Goal: Task Accomplishment & Management: Use online tool/utility

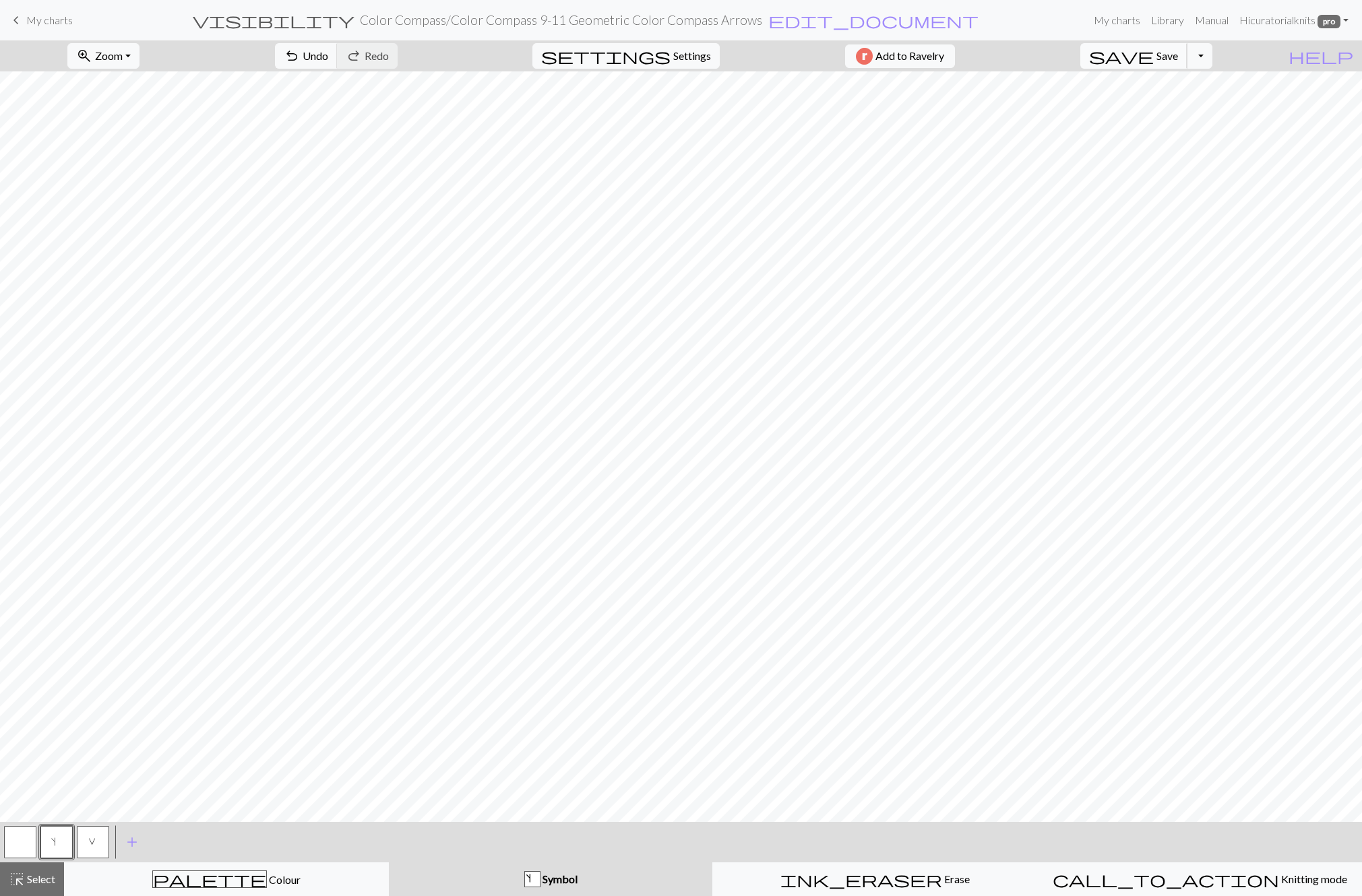
click at [1182, 57] on button "save Save Save" at bounding box center [1134, 56] width 107 height 25
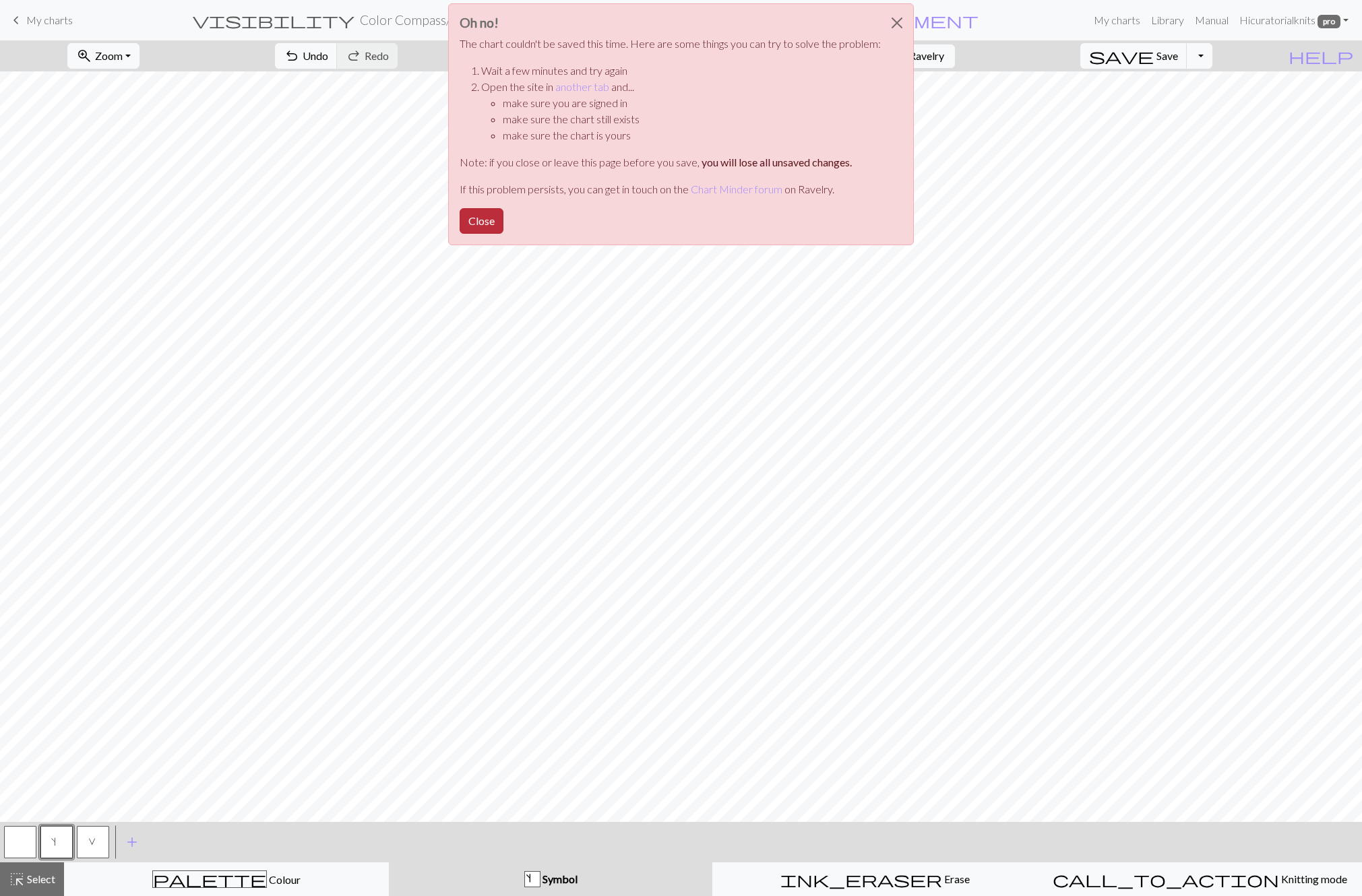
click at [479, 219] on button "Close" at bounding box center [481, 221] width 44 height 25
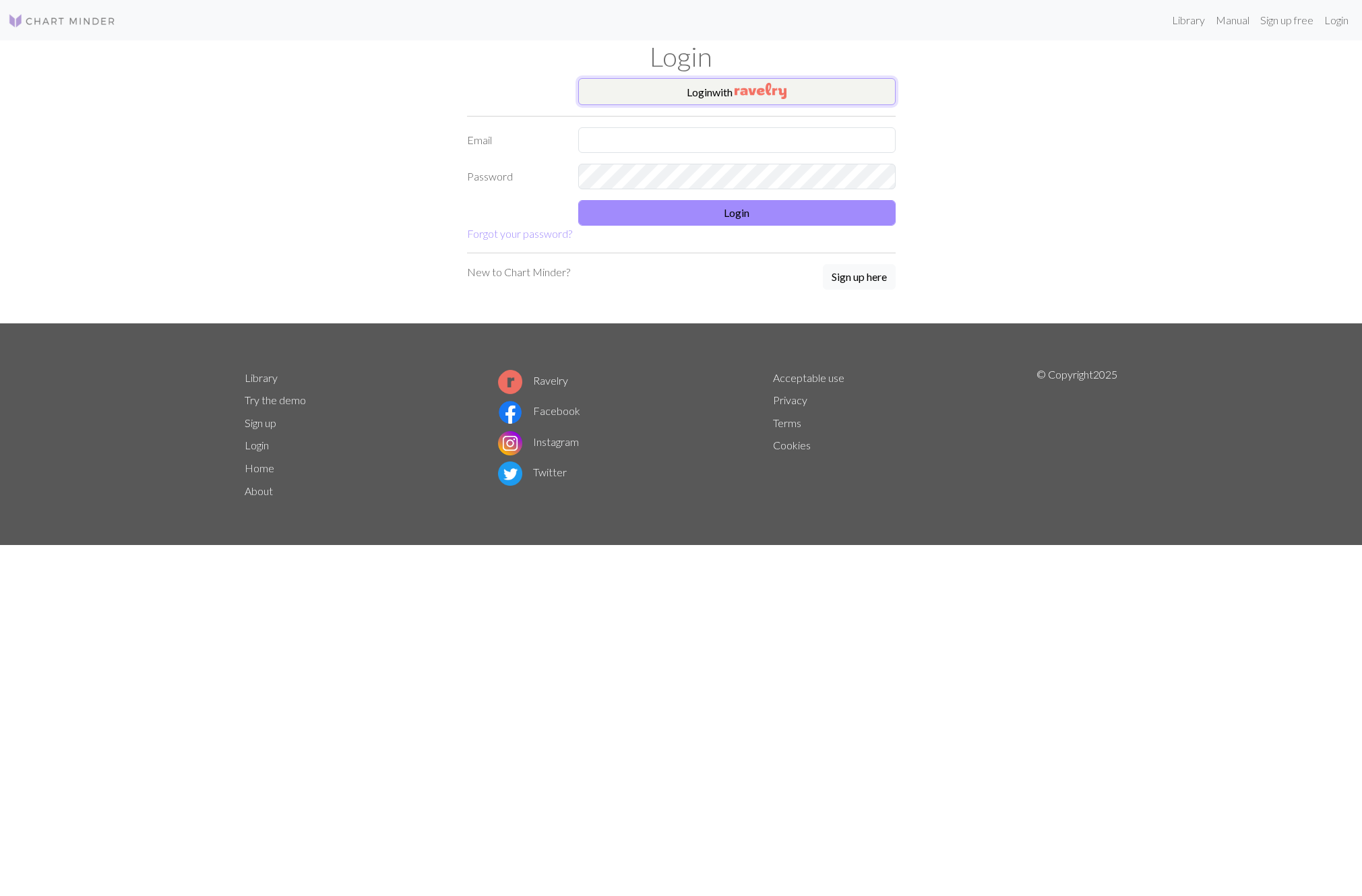
click at [739, 90] on img "button" at bounding box center [760, 90] width 52 height 16
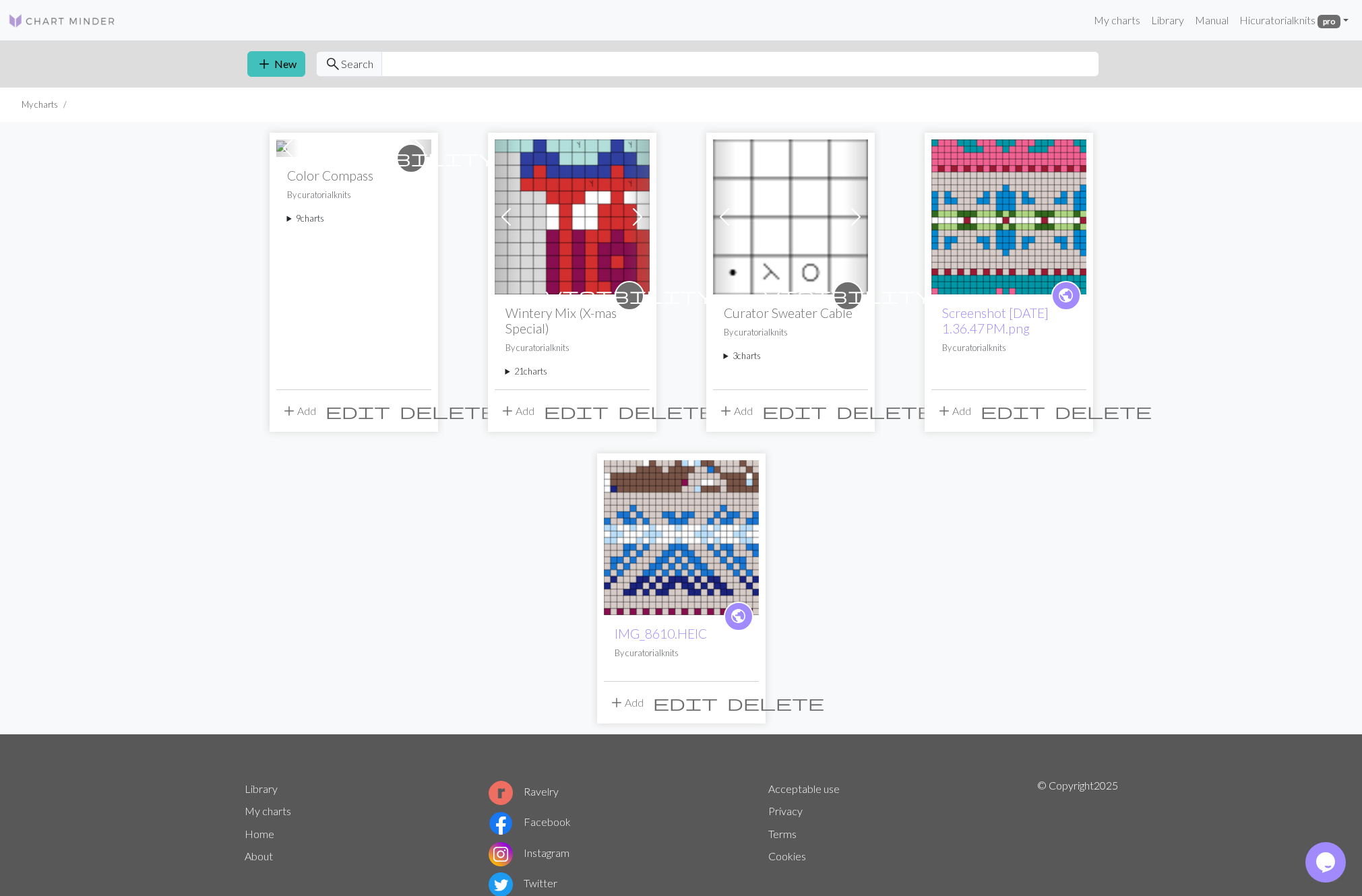
click at [314, 225] on summary "9 charts" at bounding box center [353, 218] width 134 height 13
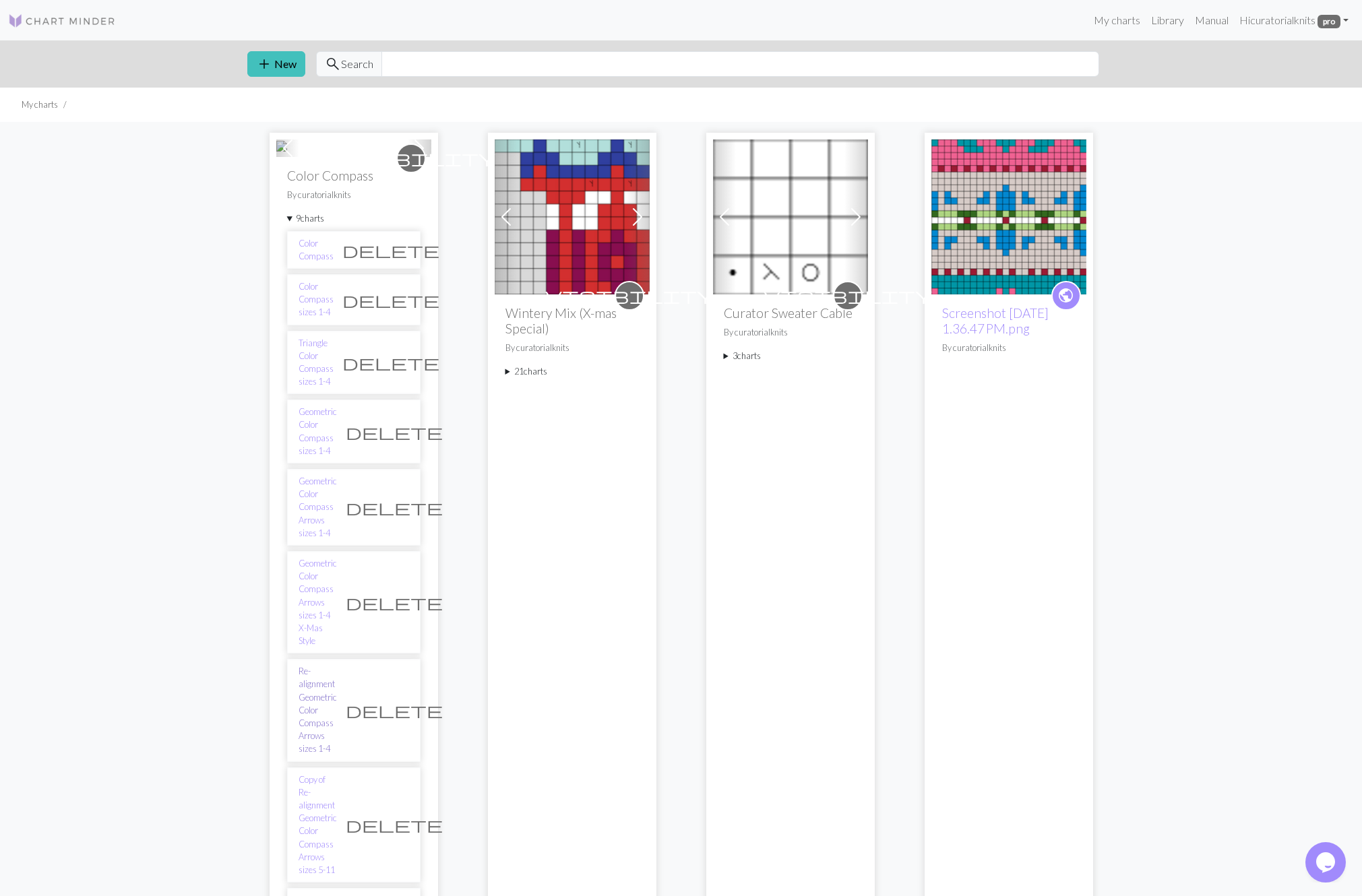
click at [318, 688] on link "Re-alignment Geometric Color Compass Arrows sizes 1-4" at bounding box center [317, 710] width 38 height 90
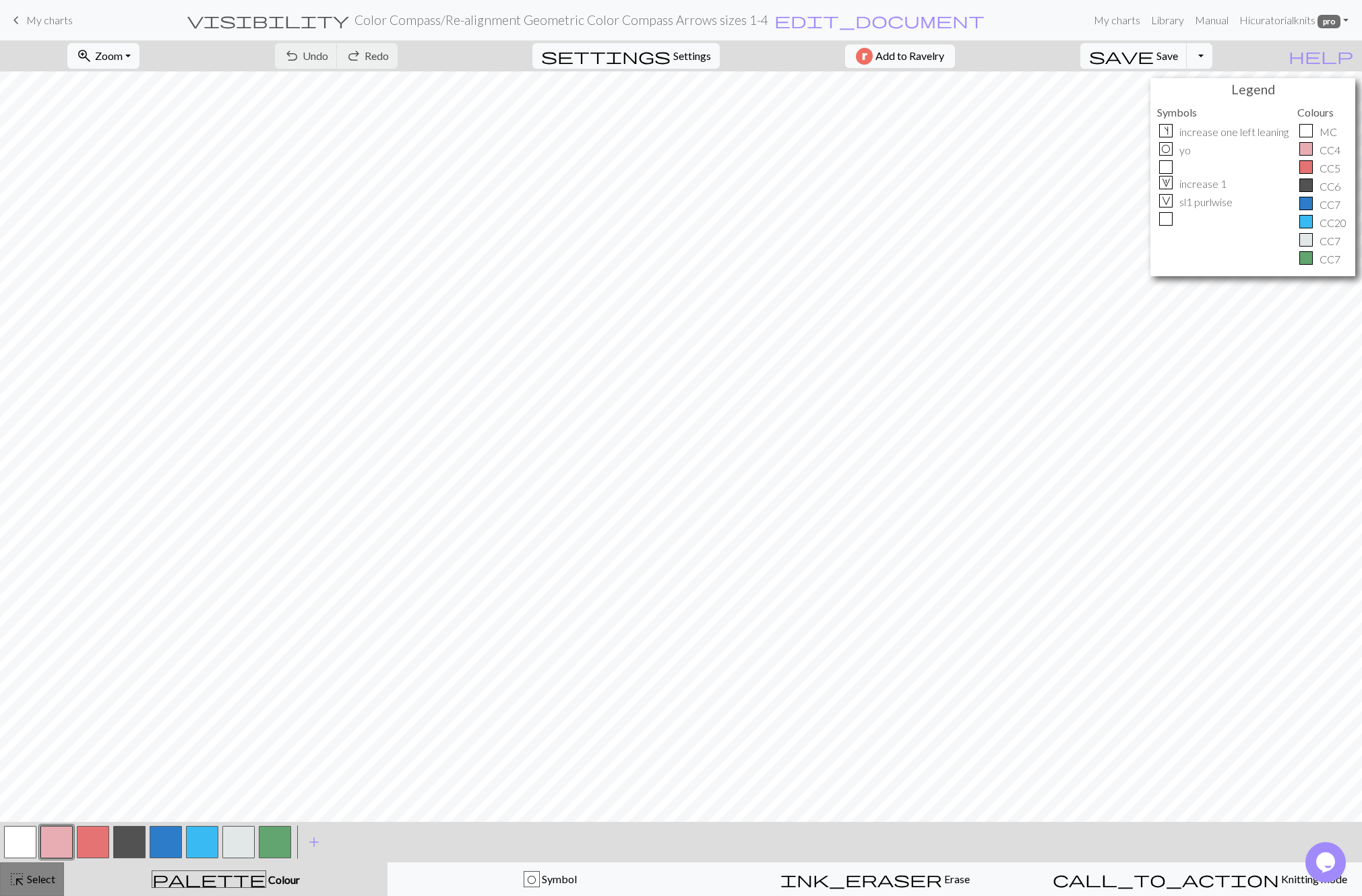
click at [50, 885] on span "Select" at bounding box center [40, 879] width 30 height 13
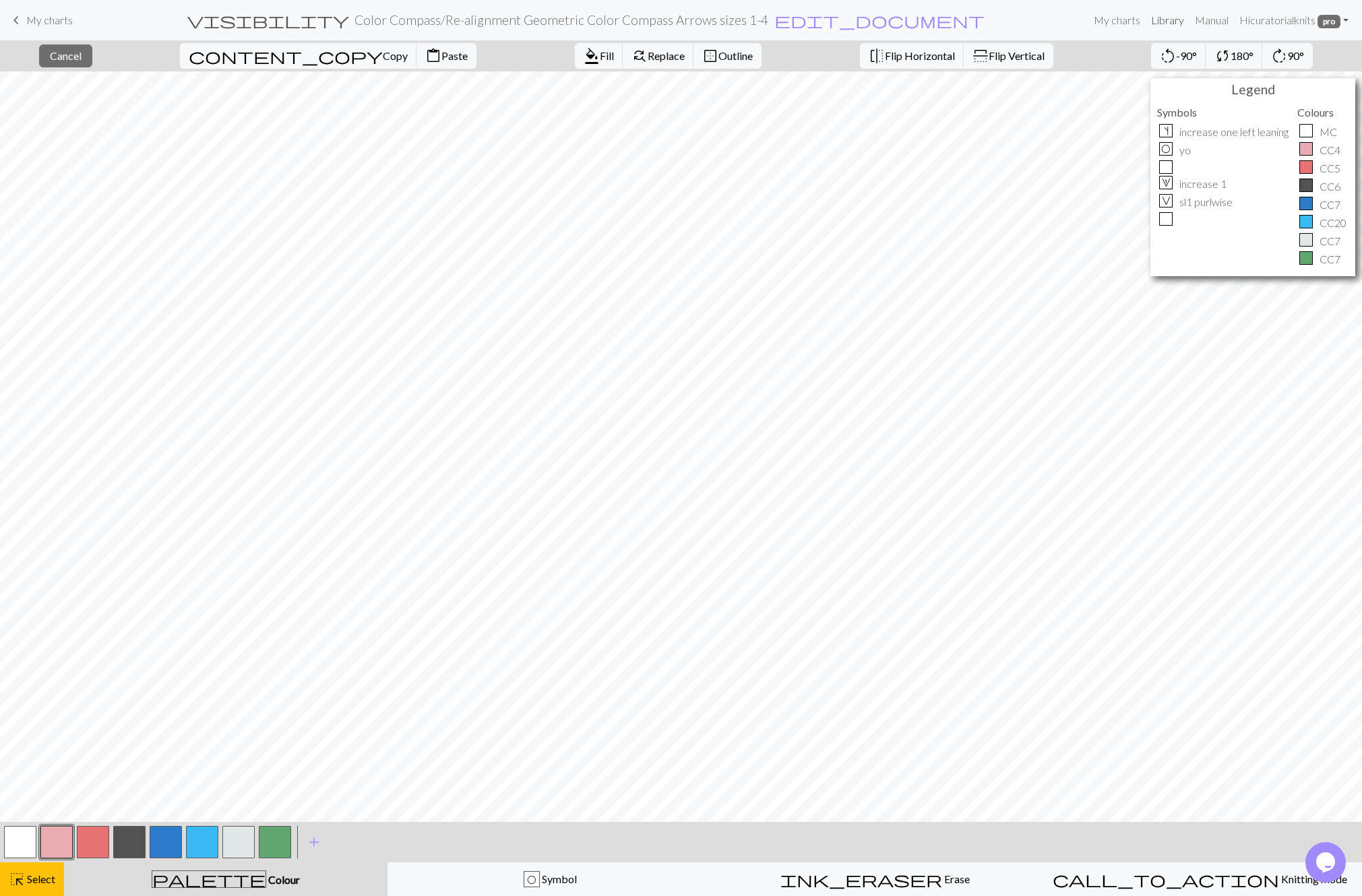
click at [1173, 20] on link "Library" at bounding box center [1168, 20] width 44 height 27
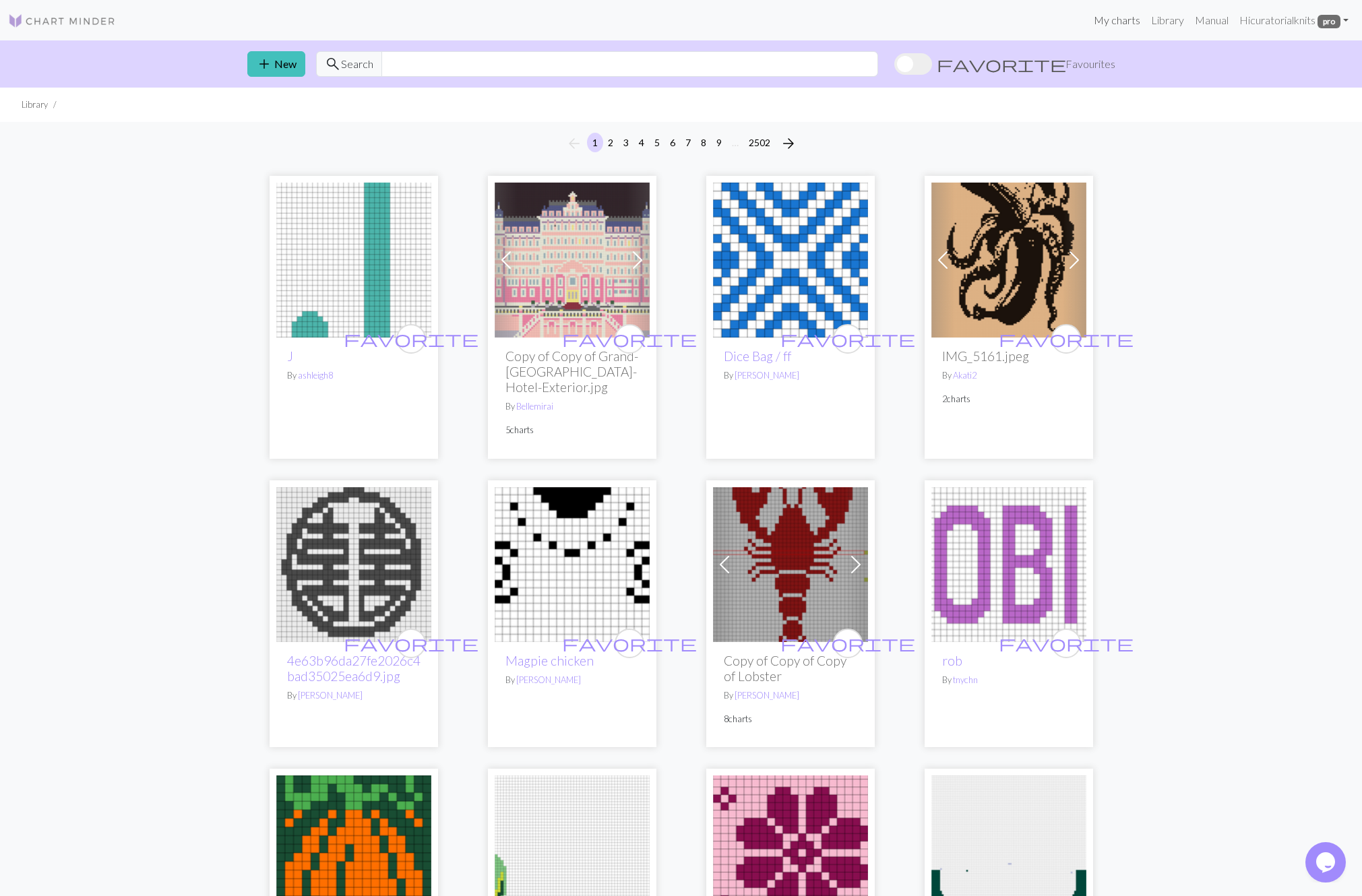
click at [1127, 21] on link "My charts" at bounding box center [1117, 20] width 57 height 27
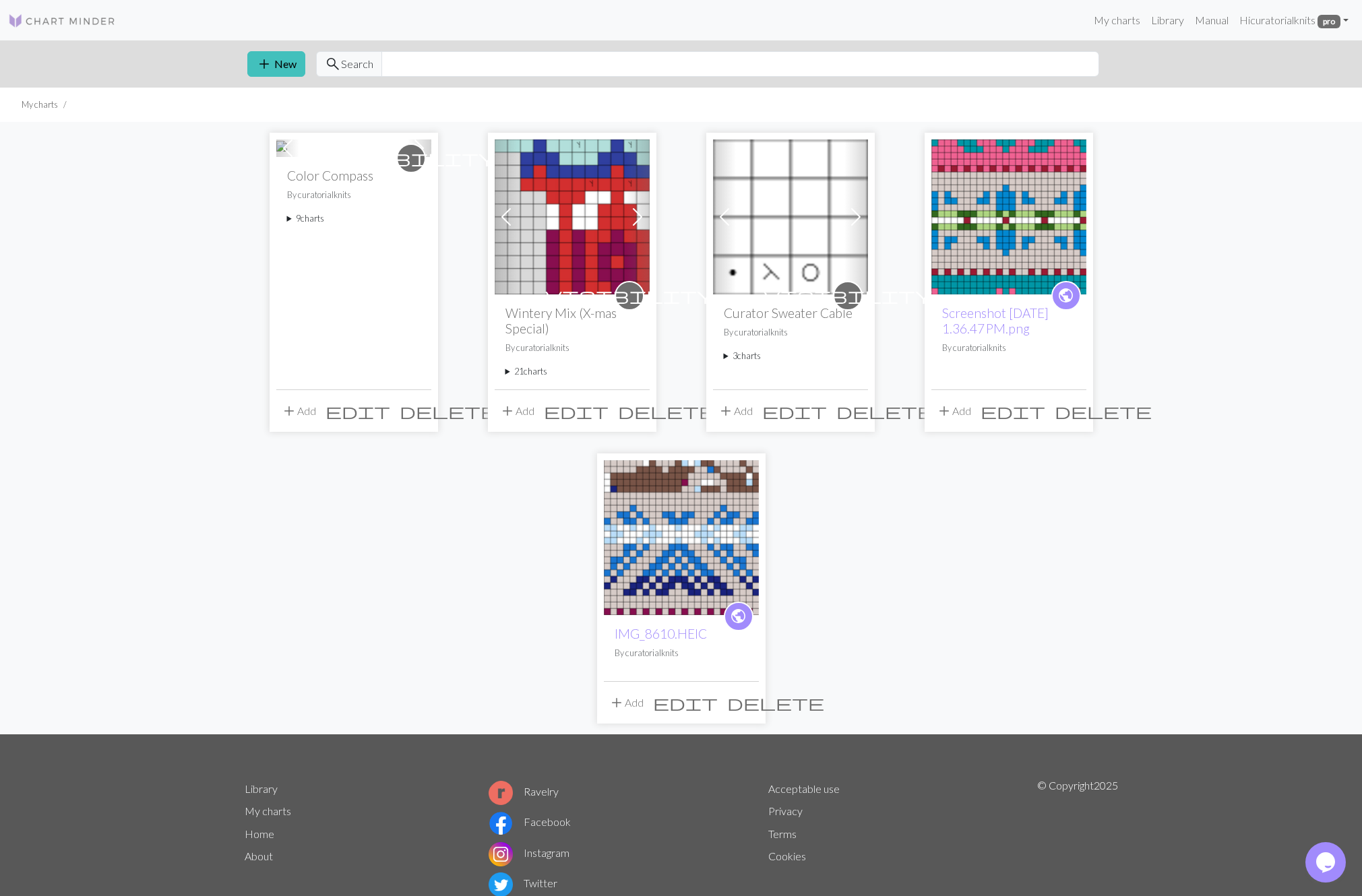
click at [308, 413] on button "add Add" at bounding box center [298, 411] width 45 height 25
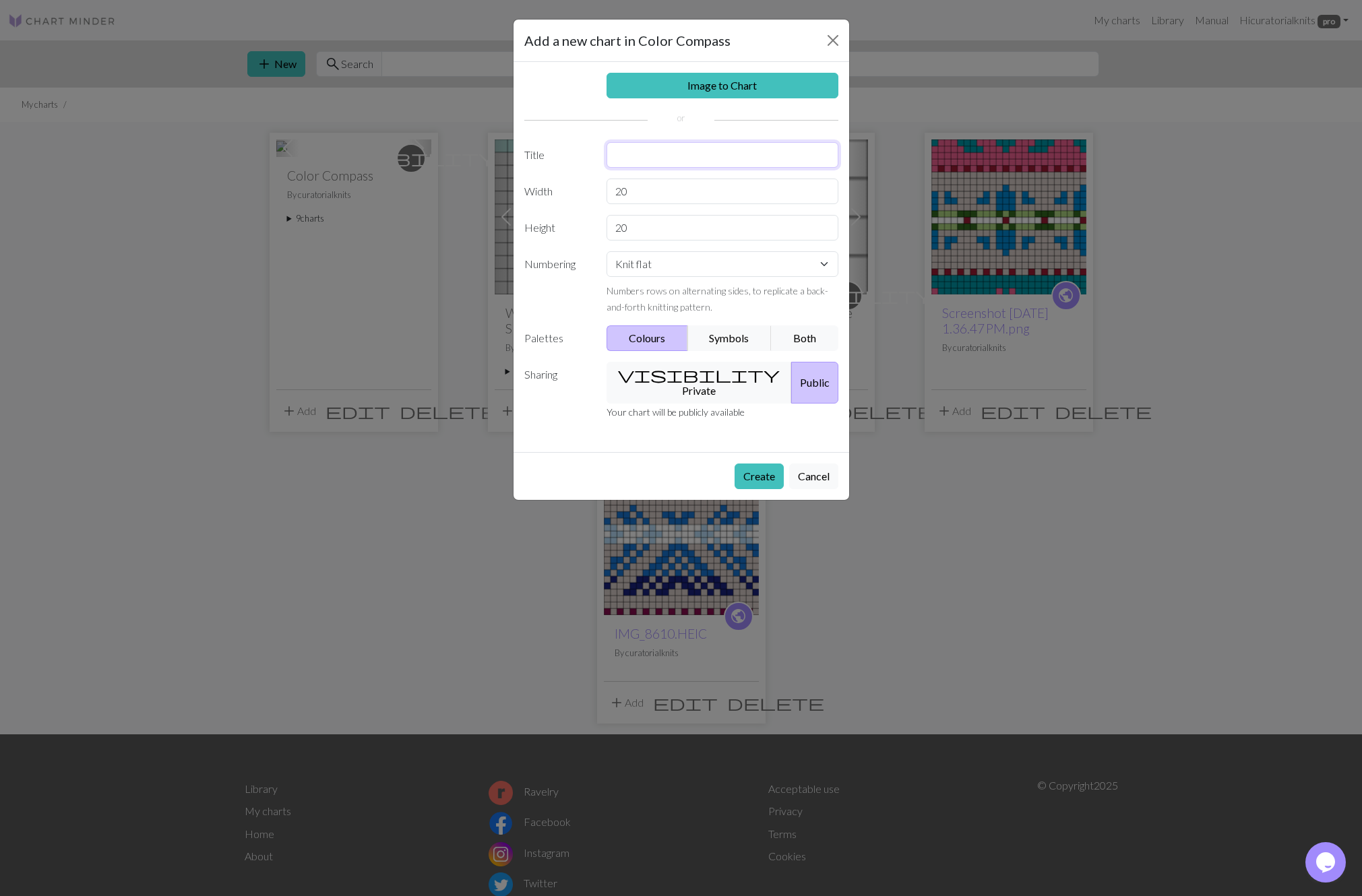
click at [624, 153] on input "text" at bounding box center [722, 155] width 232 height 25
type input "Sleeve pattern"
drag, startPoint x: 644, startPoint y: 192, endPoint x: 603, endPoint y: 191, distance: 41.0
click at [606, 191] on input "20" at bounding box center [722, 191] width 232 height 25
type input "4"
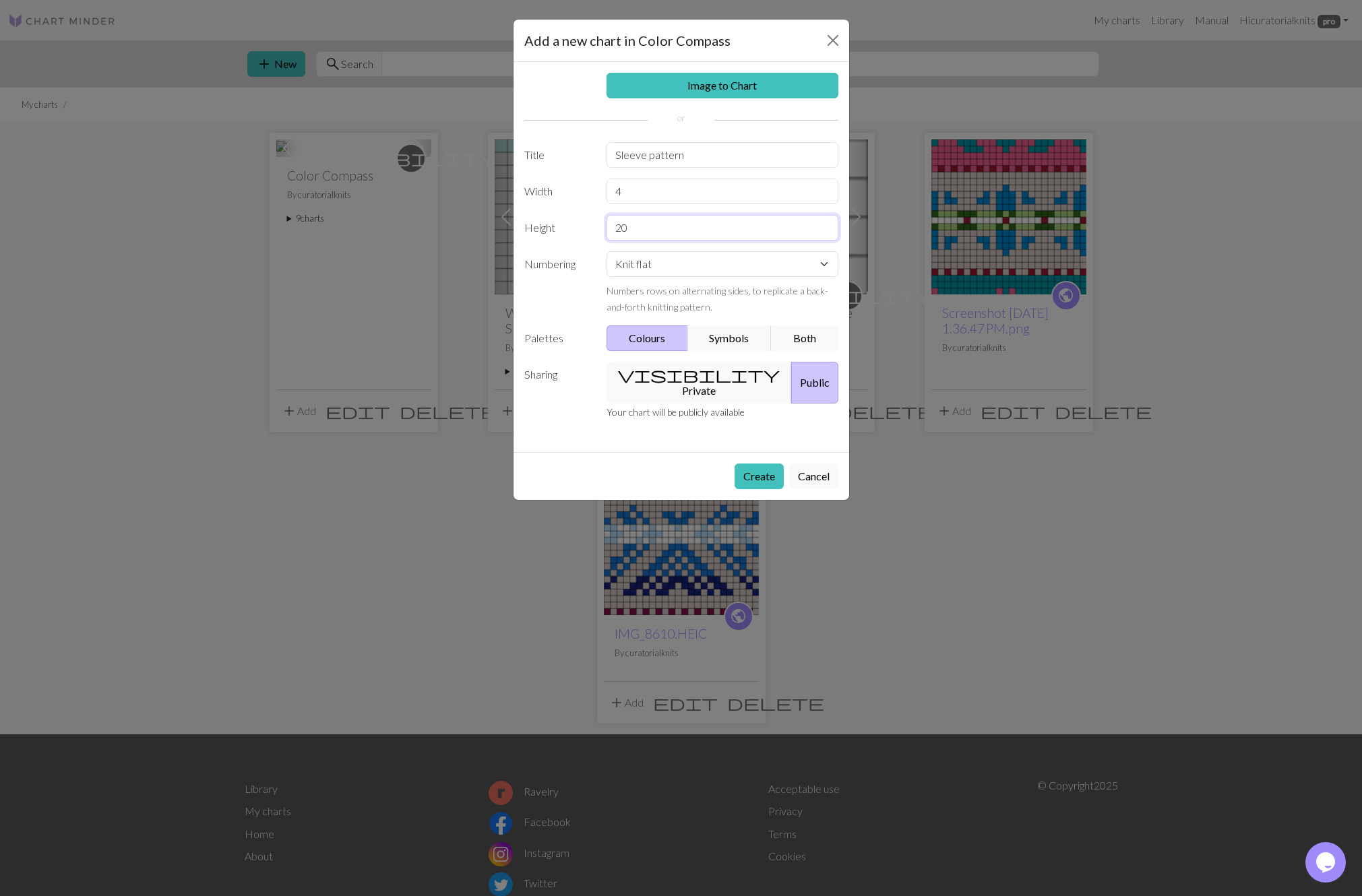
drag, startPoint x: 642, startPoint y: 225, endPoint x: 607, endPoint y: 225, distance: 35.0
click at [607, 225] on input "20" at bounding box center [722, 228] width 232 height 25
type input "9"
select select "round"
click option "Knit in the round" at bounding box center [0, 0] width 0 height 0
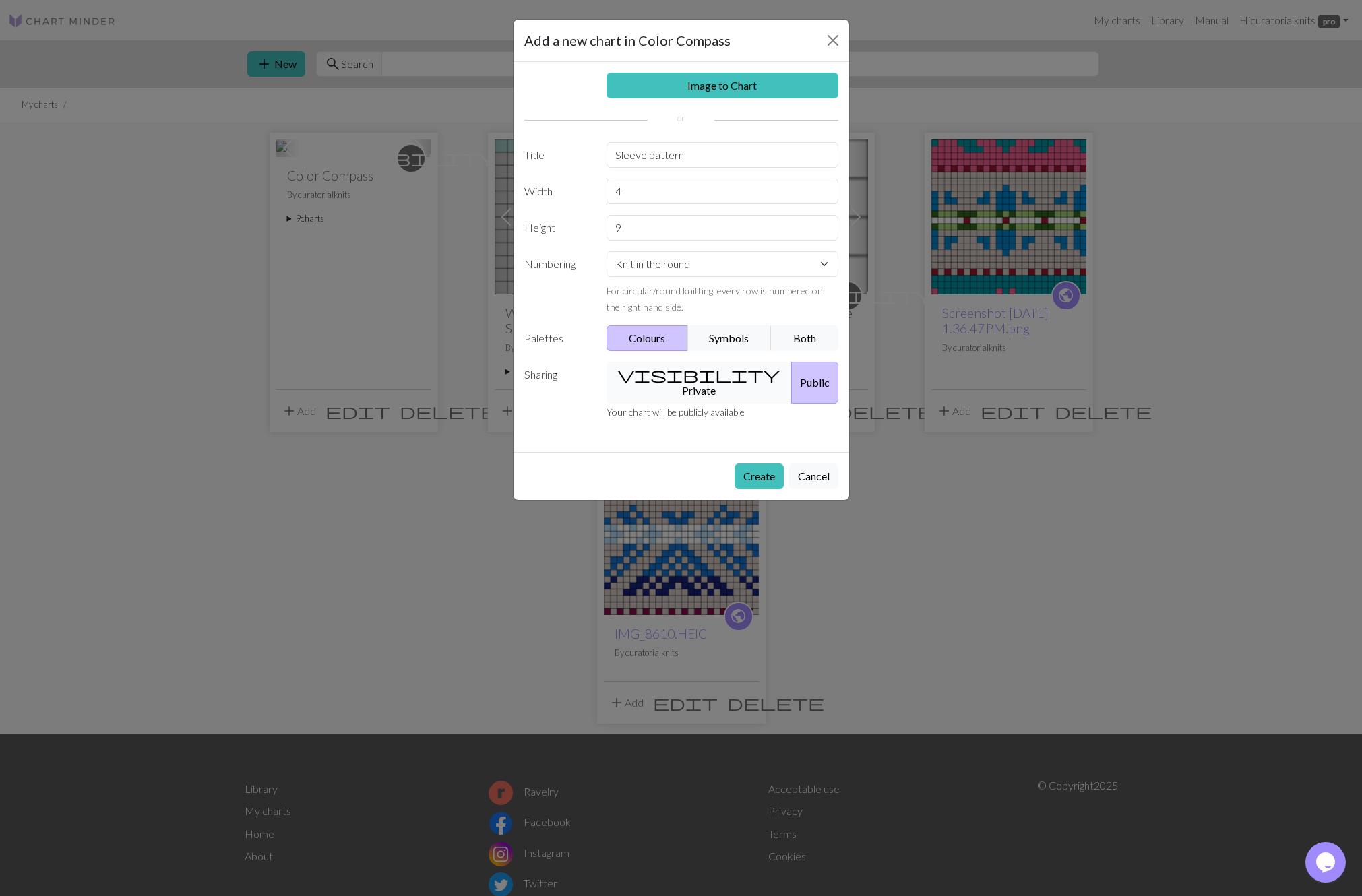
click at [687, 377] on button "visibility Private" at bounding box center [699, 382] width 185 height 42
click at [759, 464] on button "Create" at bounding box center [759, 476] width 49 height 25
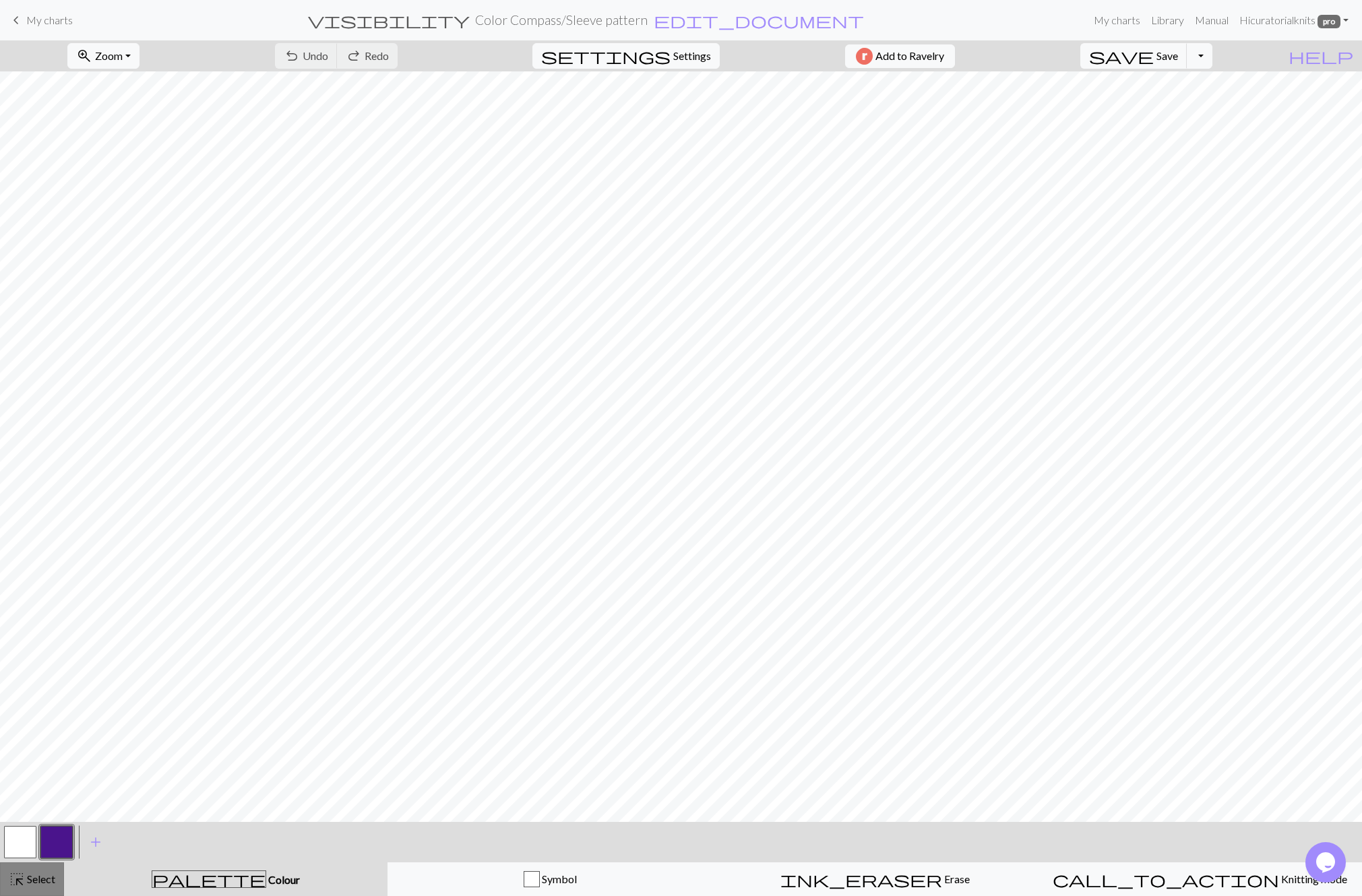
click at [42, 883] on span "Select" at bounding box center [40, 879] width 30 height 13
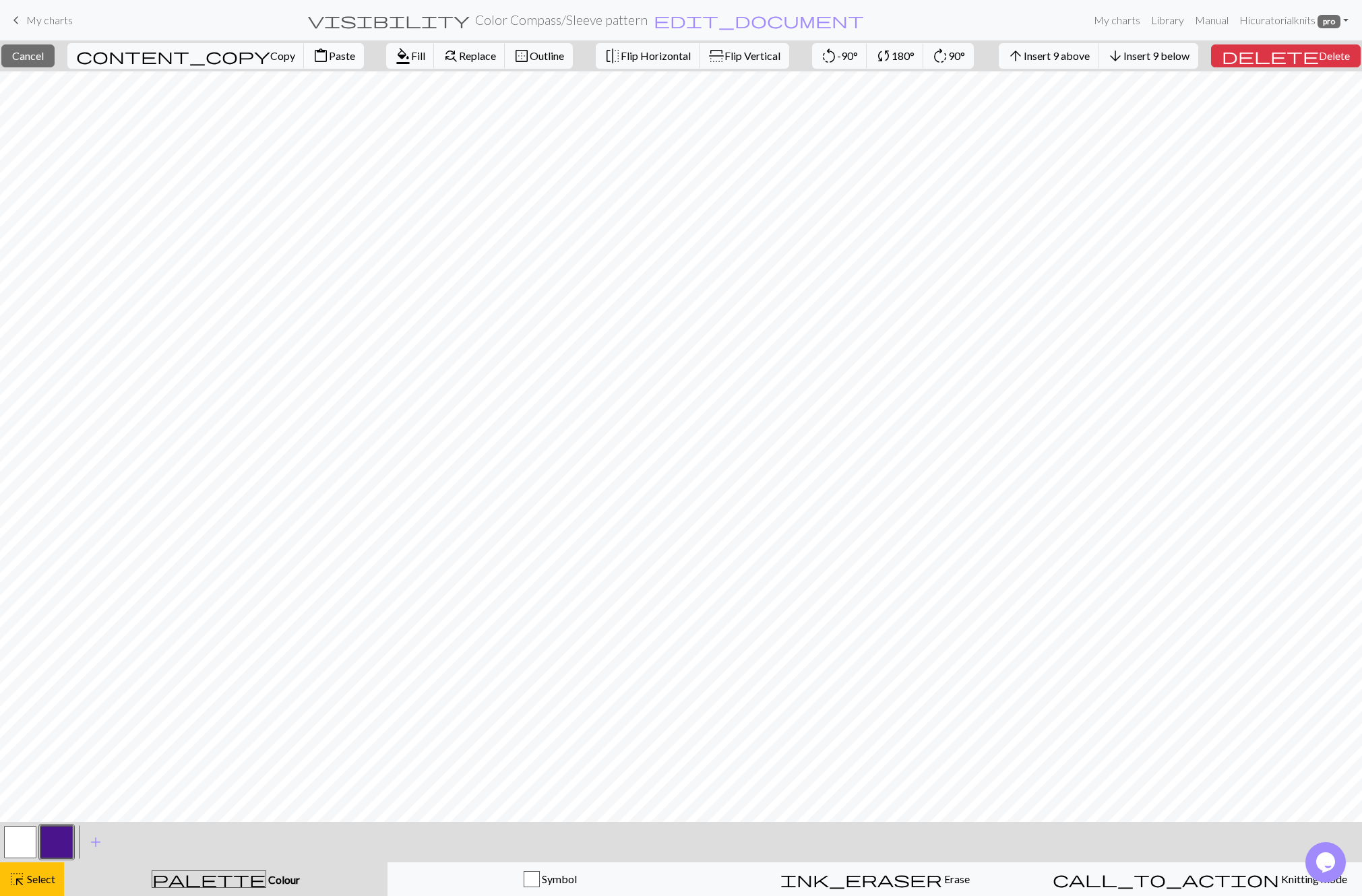
click at [312, 52] on span "content_paste" at bounding box center [320, 56] width 16 height 19
click at [18, 877] on span "highlight_alt" at bounding box center [16, 879] width 16 height 19
click at [1167, 56] on span "Insert 1 below" at bounding box center [1156, 56] width 66 height 13
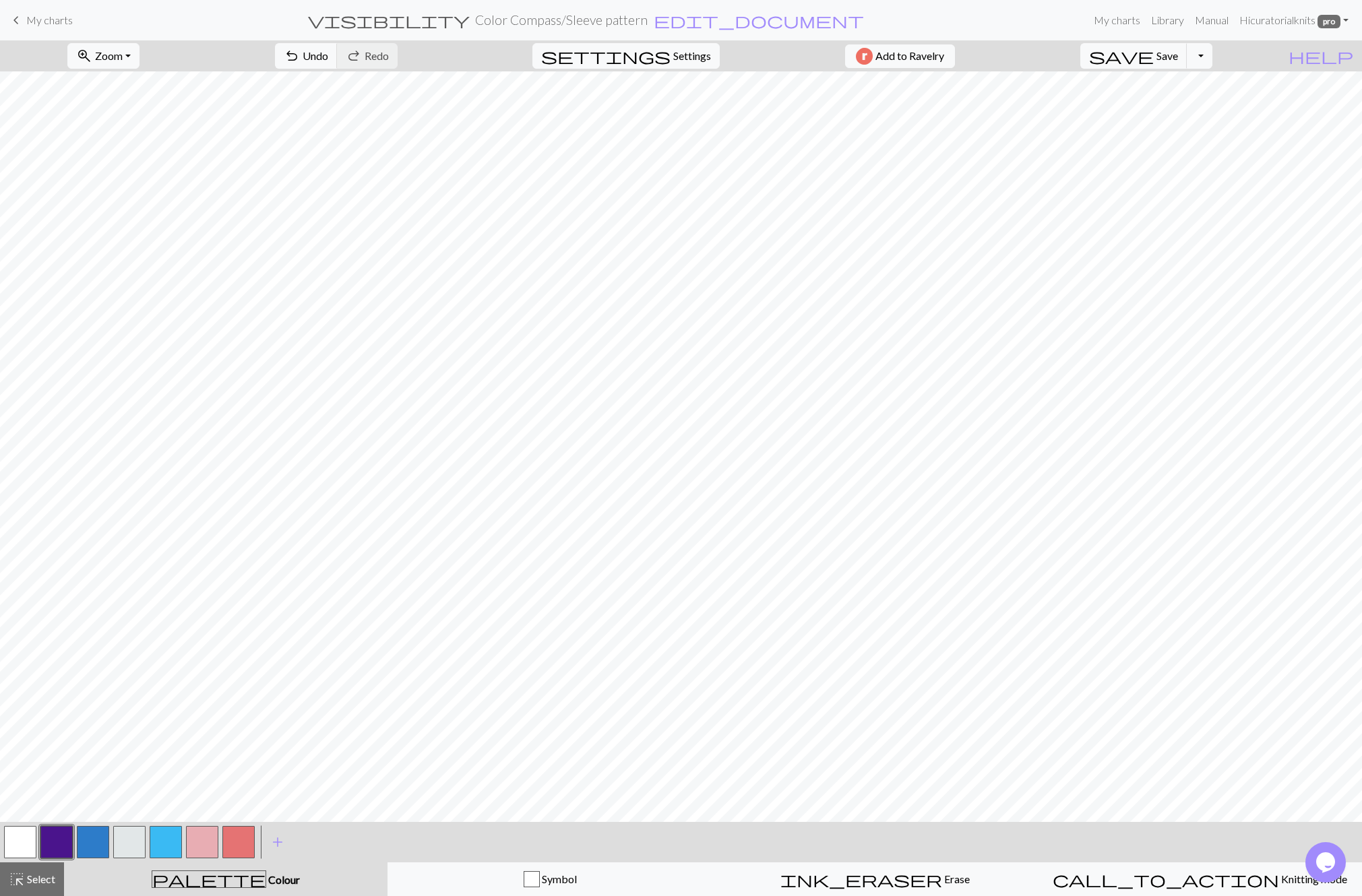
click at [92, 843] on button "button" at bounding box center [93, 842] width 33 height 33
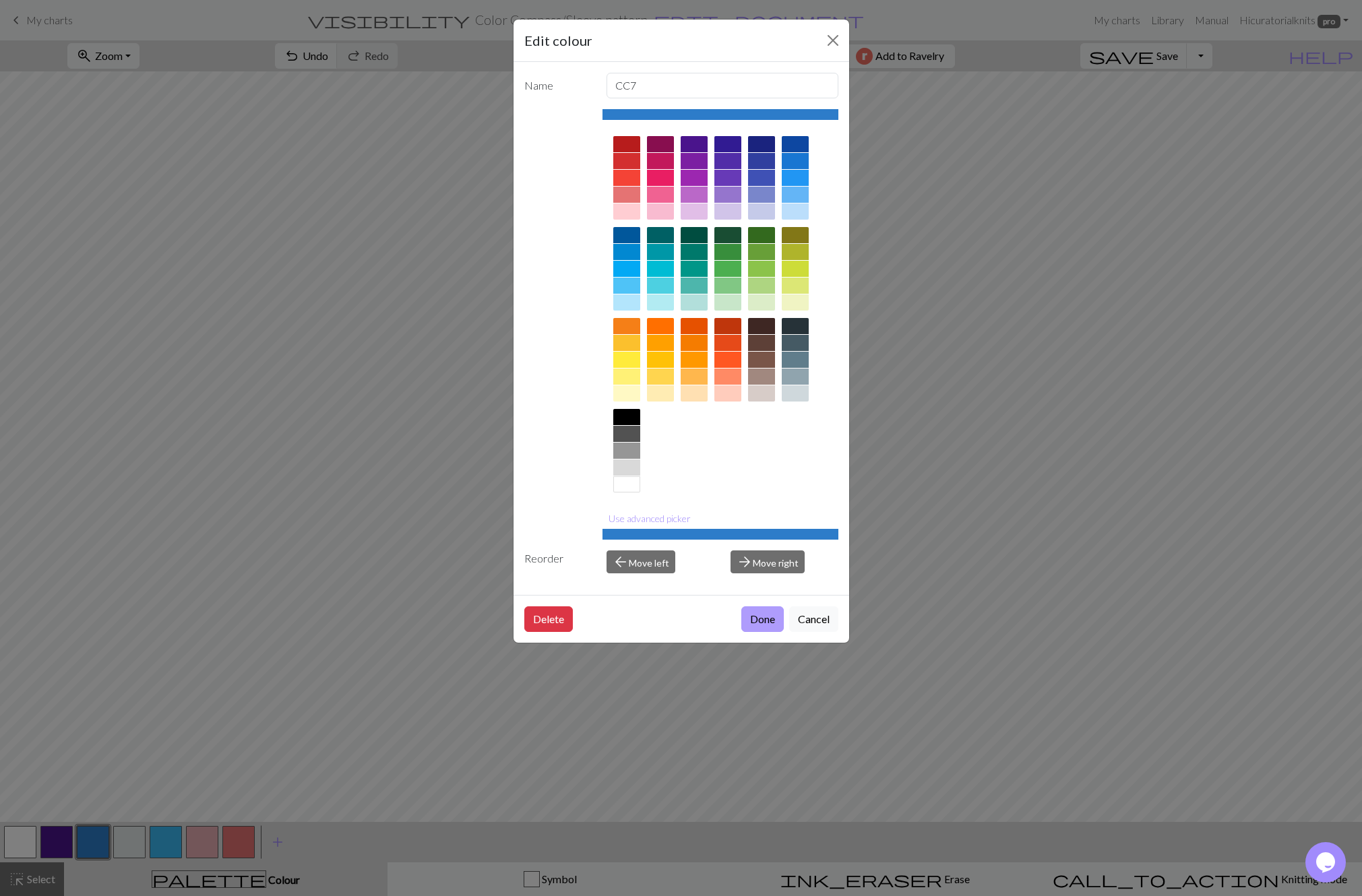
click at [771, 617] on button "Done" at bounding box center [763, 619] width 42 height 25
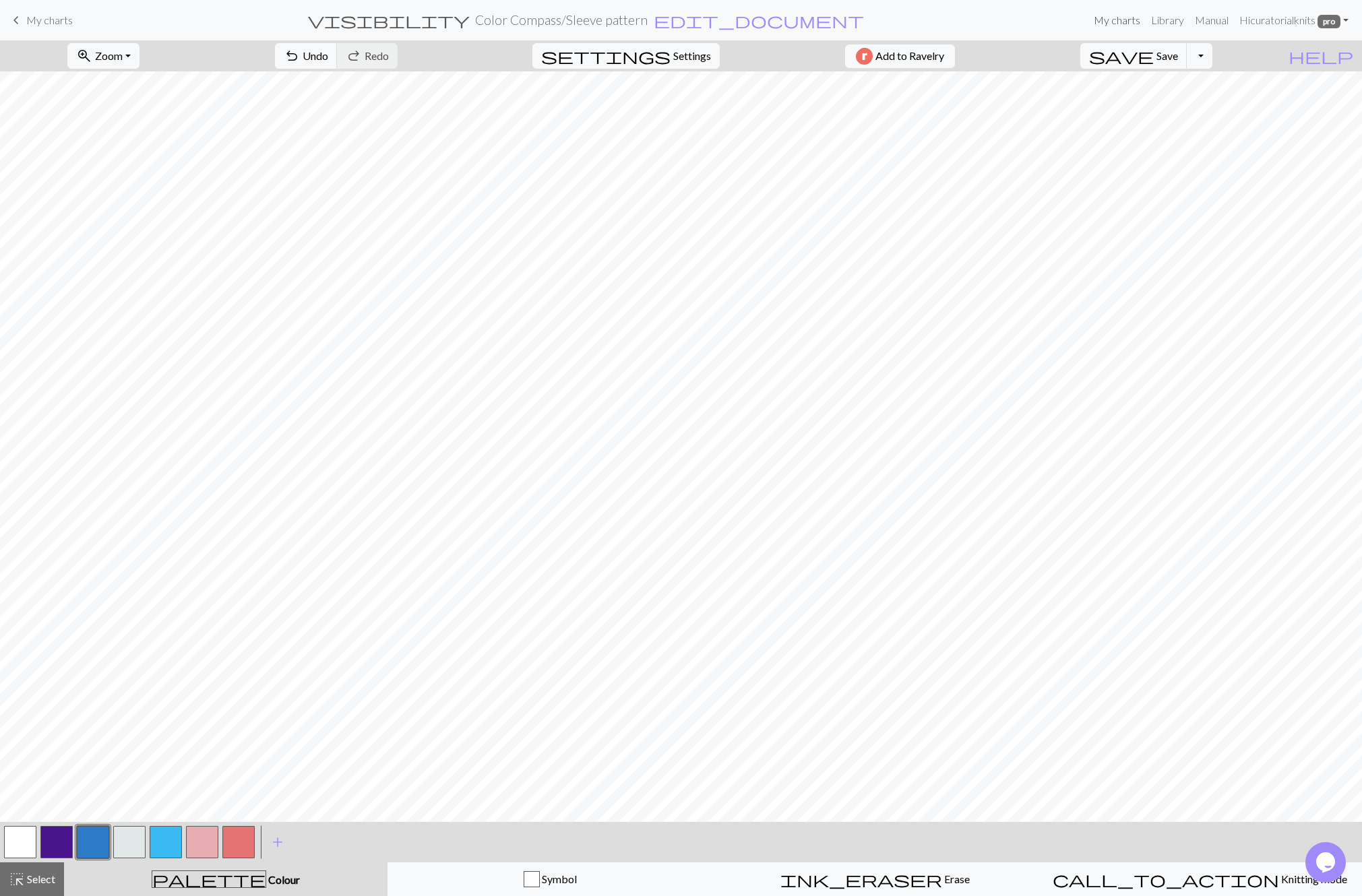
click at [1116, 18] on link "My charts" at bounding box center [1117, 20] width 57 height 27
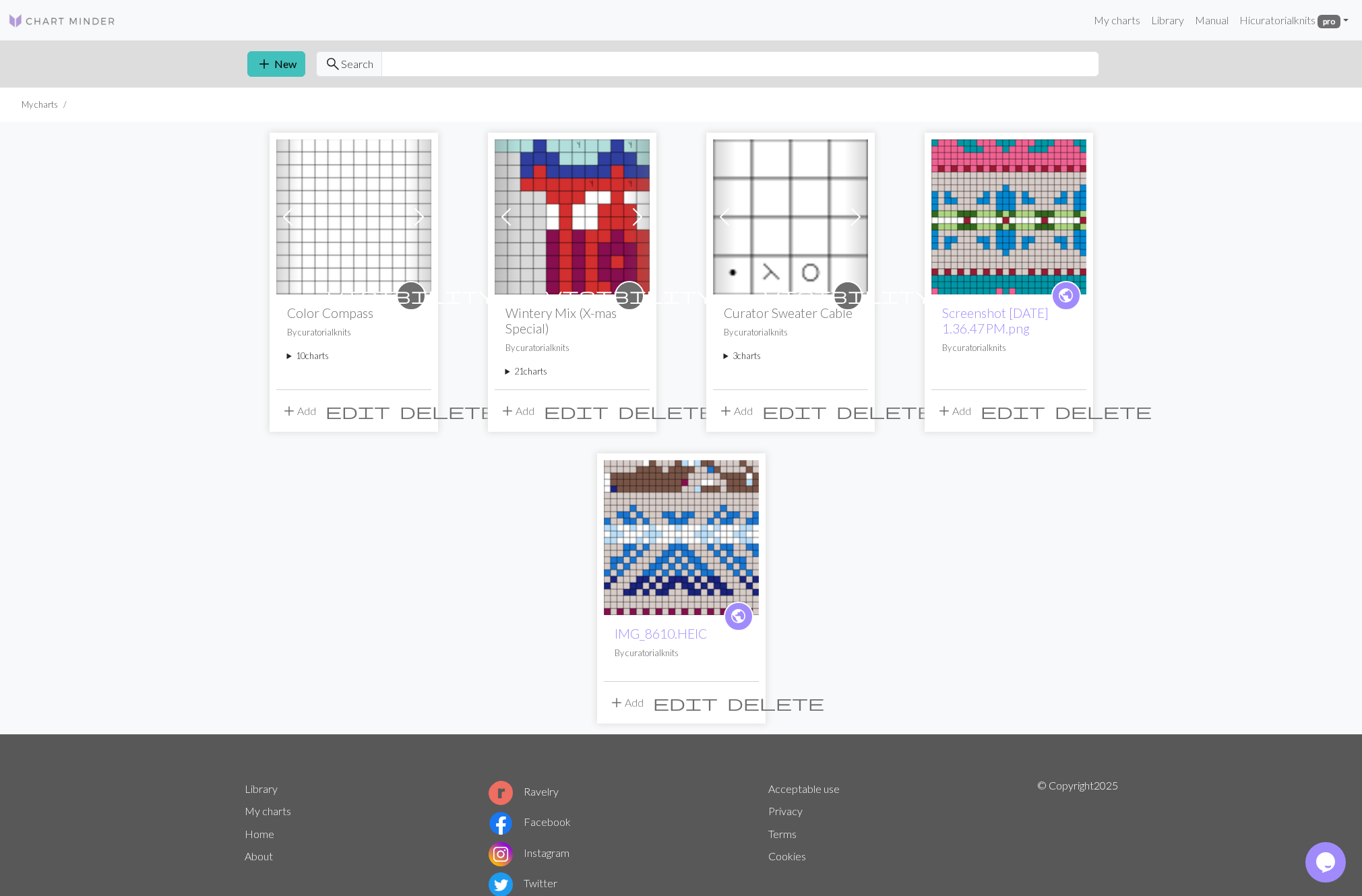
click at [312, 356] on summary "10 charts" at bounding box center [353, 356] width 134 height 13
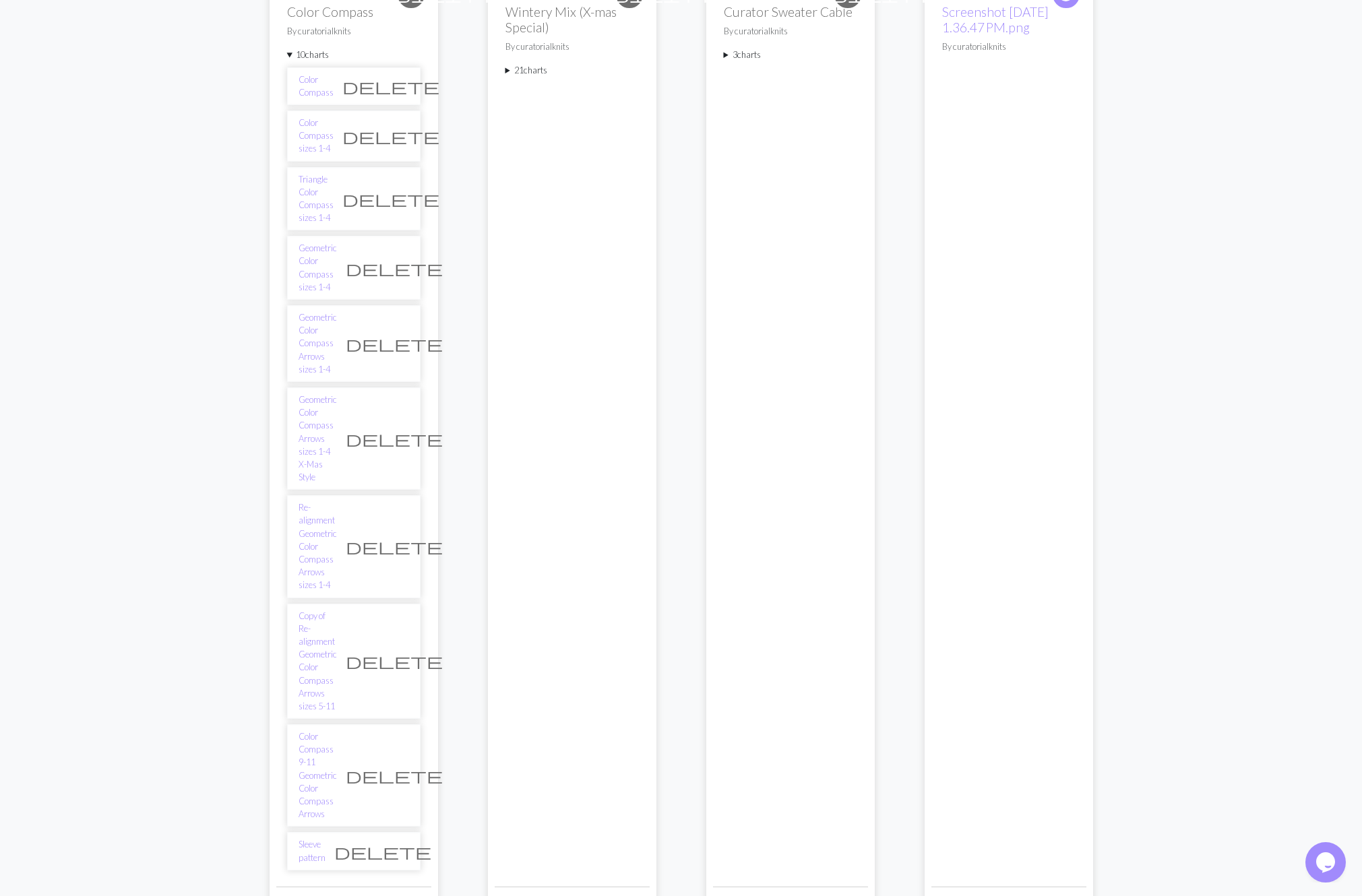
scroll to position [305, 0]
click at [328, 498] on link "Re-alignment Geometric Color Compass Arrows sizes 1-4" at bounding box center [317, 543] width 38 height 90
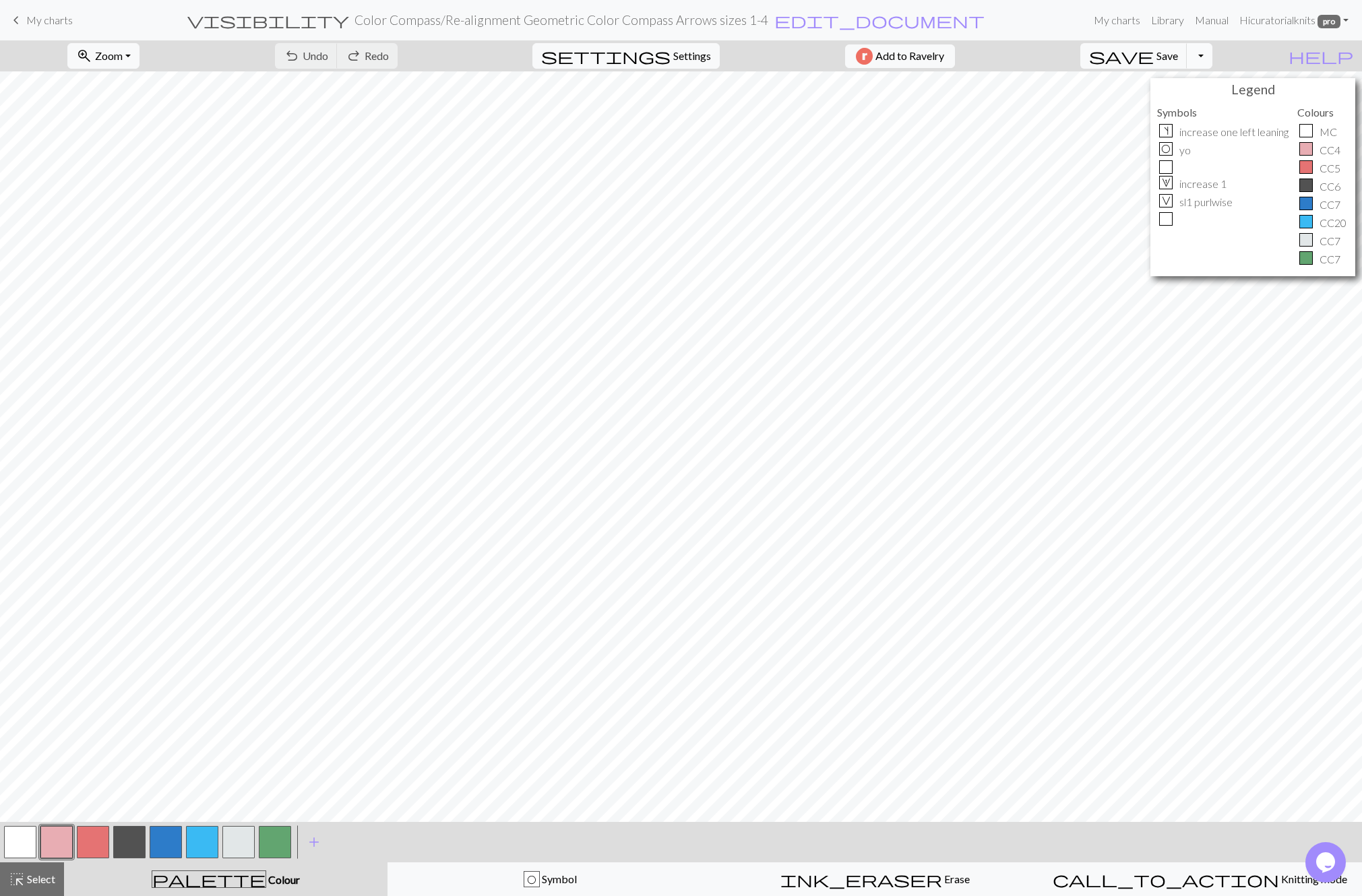
click at [1212, 54] on button "Toggle Dropdown" at bounding box center [1199, 56] width 25 height 25
click at [1190, 105] on button "save_alt Download" at bounding box center [1100, 107] width 223 height 22
click at [640, 41] on button "Download" at bounding box center [649, 44] width 65 height 25
click at [1116, 19] on link "My charts" at bounding box center [1117, 20] width 57 height 27
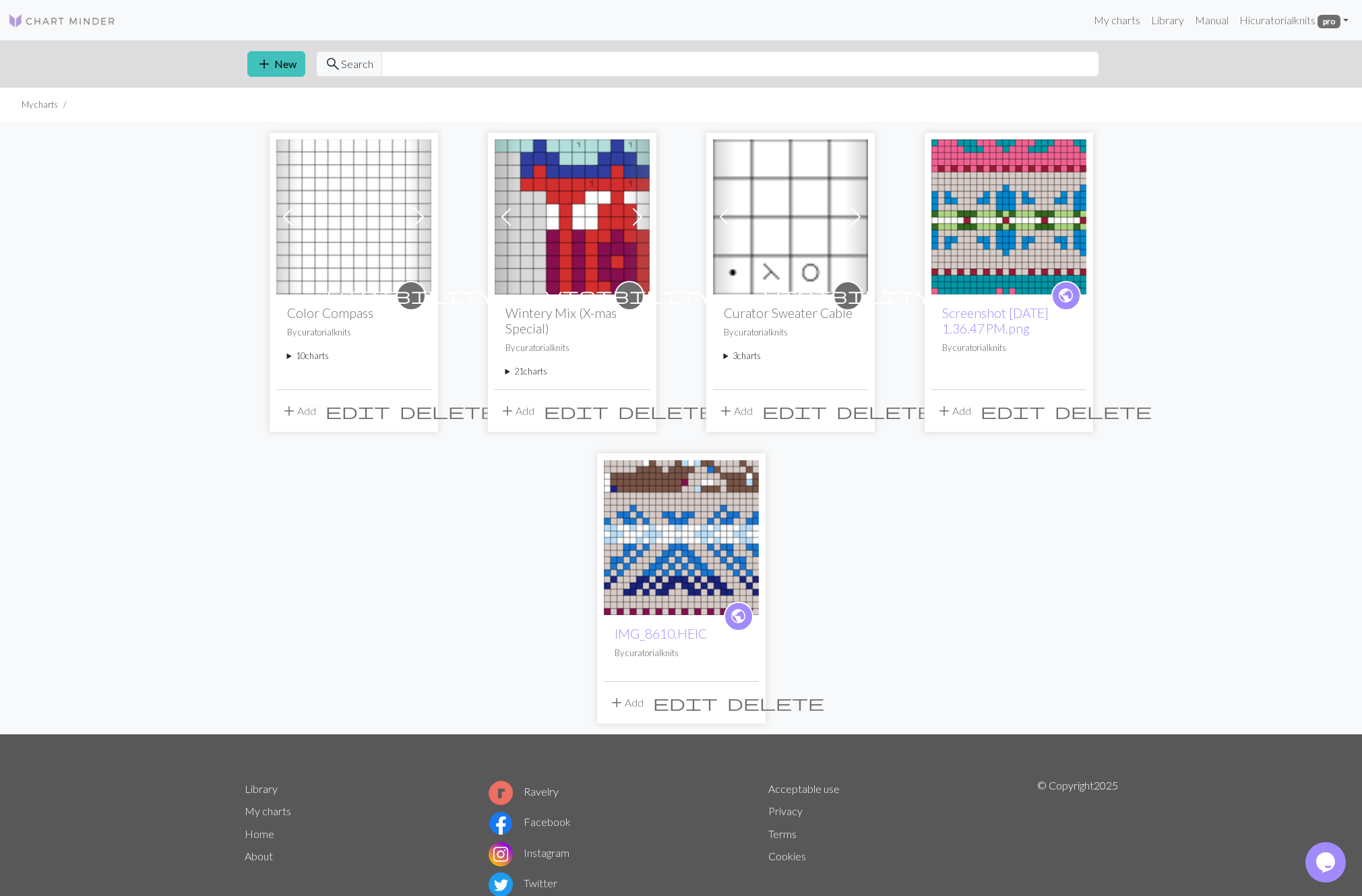
click at [303, 356] on summary "10 charts" at bounding box center [353, 356] width 134 height 13
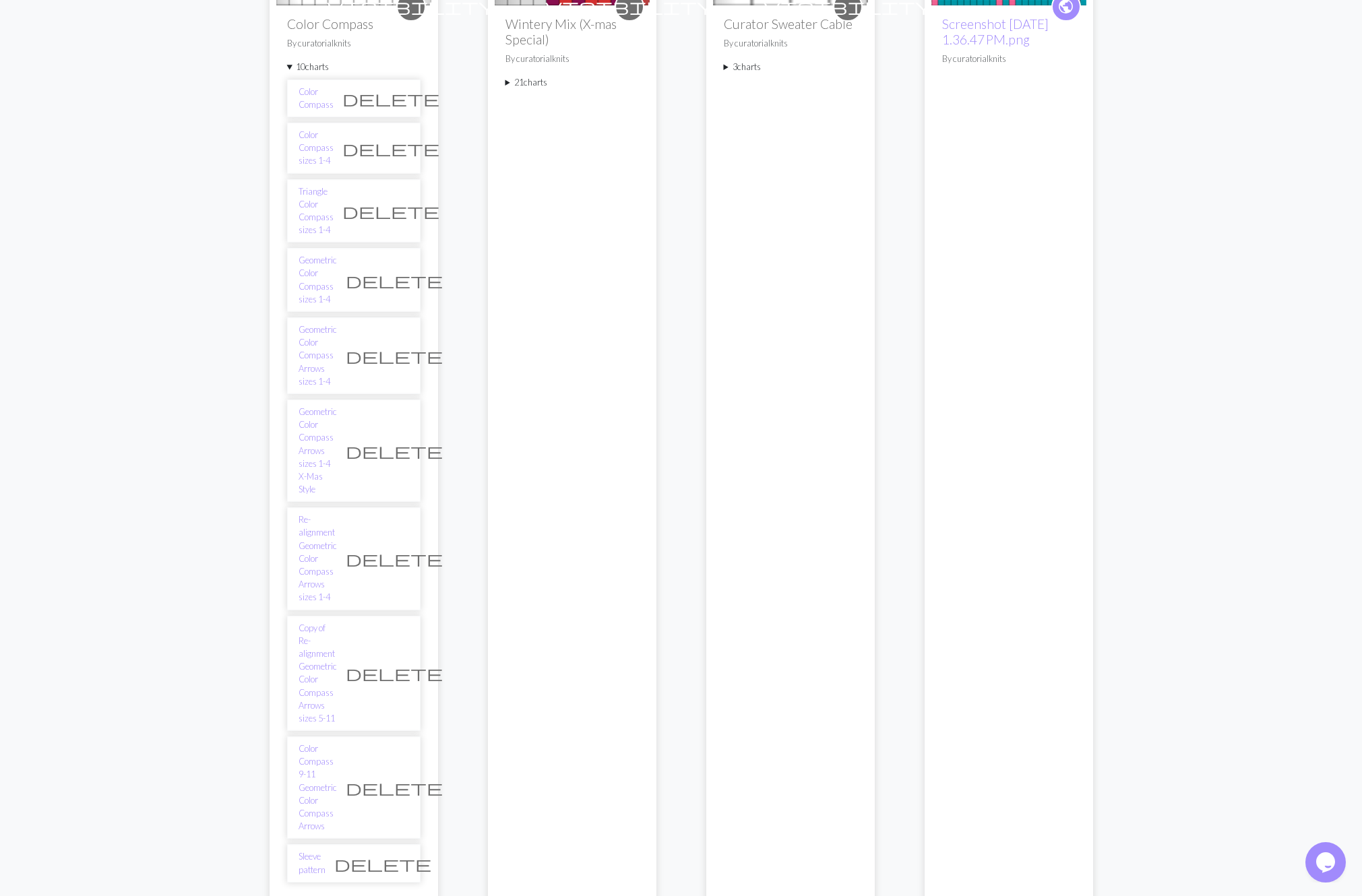
scroll to position [295, 0]
click at [337, 616] on link "Copy of Re-alignment Geometric Color Compass Arrows sizes 5-11" at bounding box center [317, 668] width 38 height 104
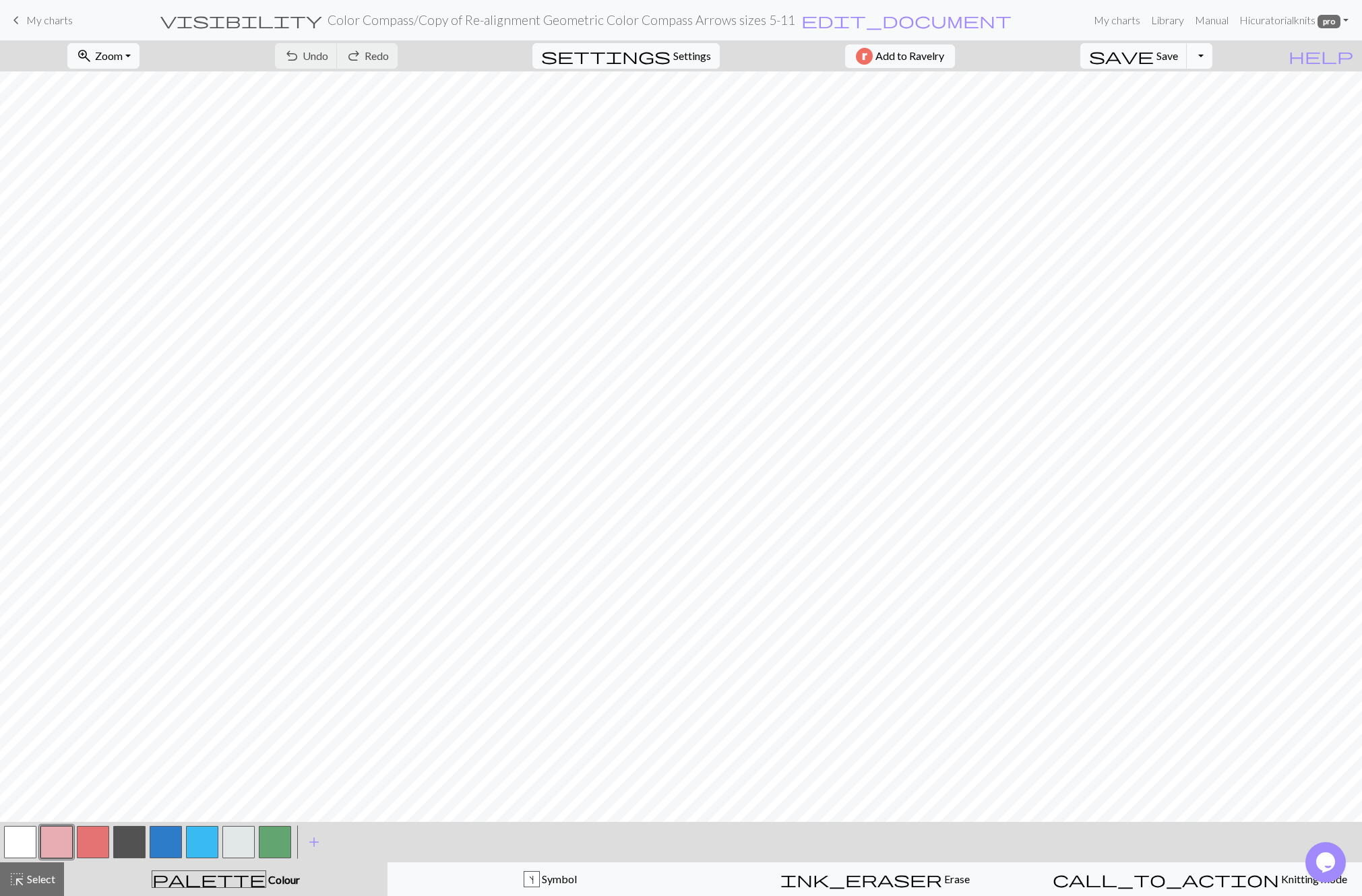
click at [1212, 59] on button "Toggle Dropdown" at bounding box center [1199, 56] width 25 height 25
click at [1195, 103] on button "save_alt Download" at bounding box center [1100, 107] width 223 height 22
click at [653, 40] on button "Download" at bounding box center [649, 44] width 65 height 25
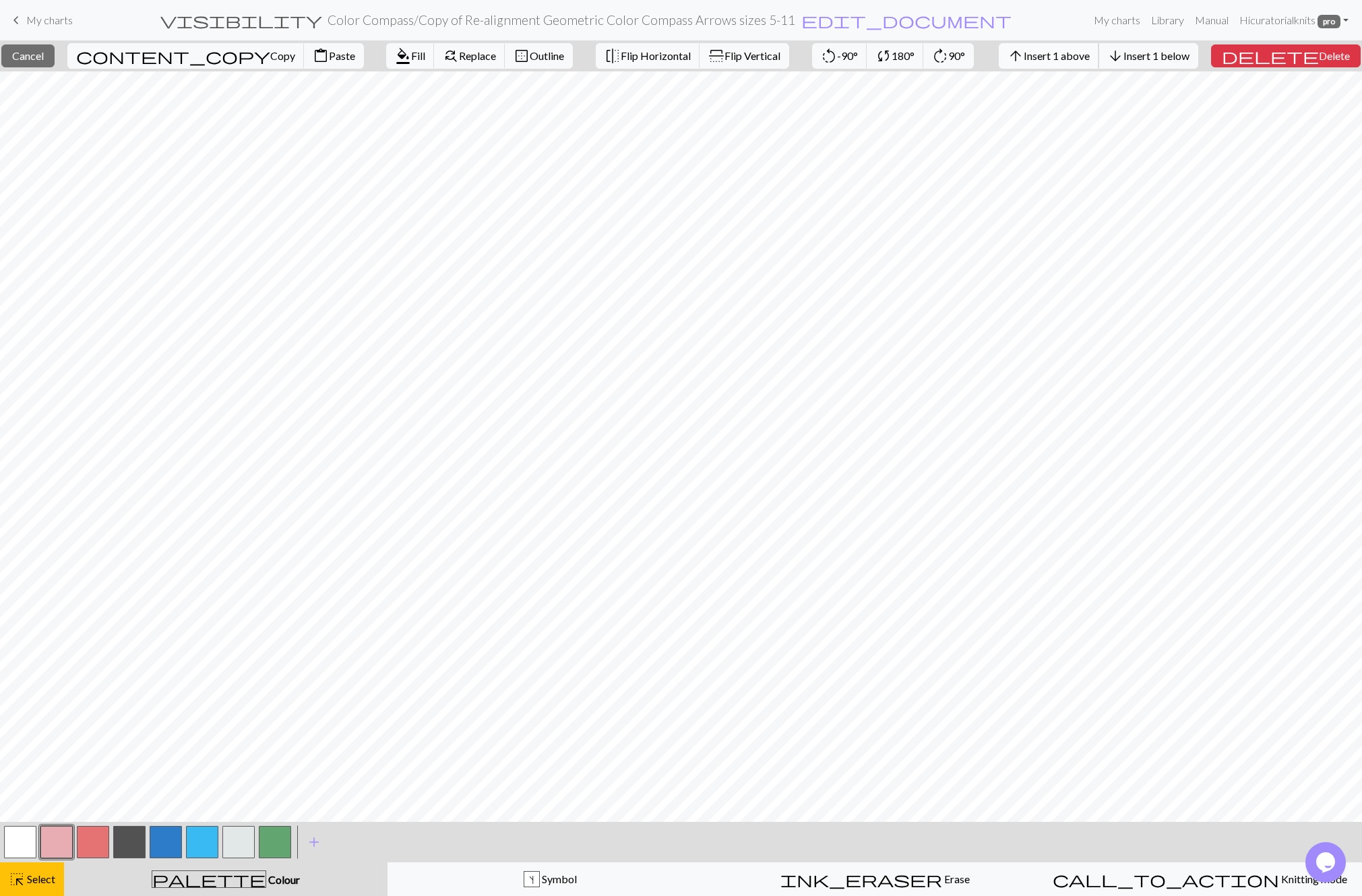
click at [1083, 58] on span "Insert 1 above" at bounding box center [1056, 56] width 66 height 13
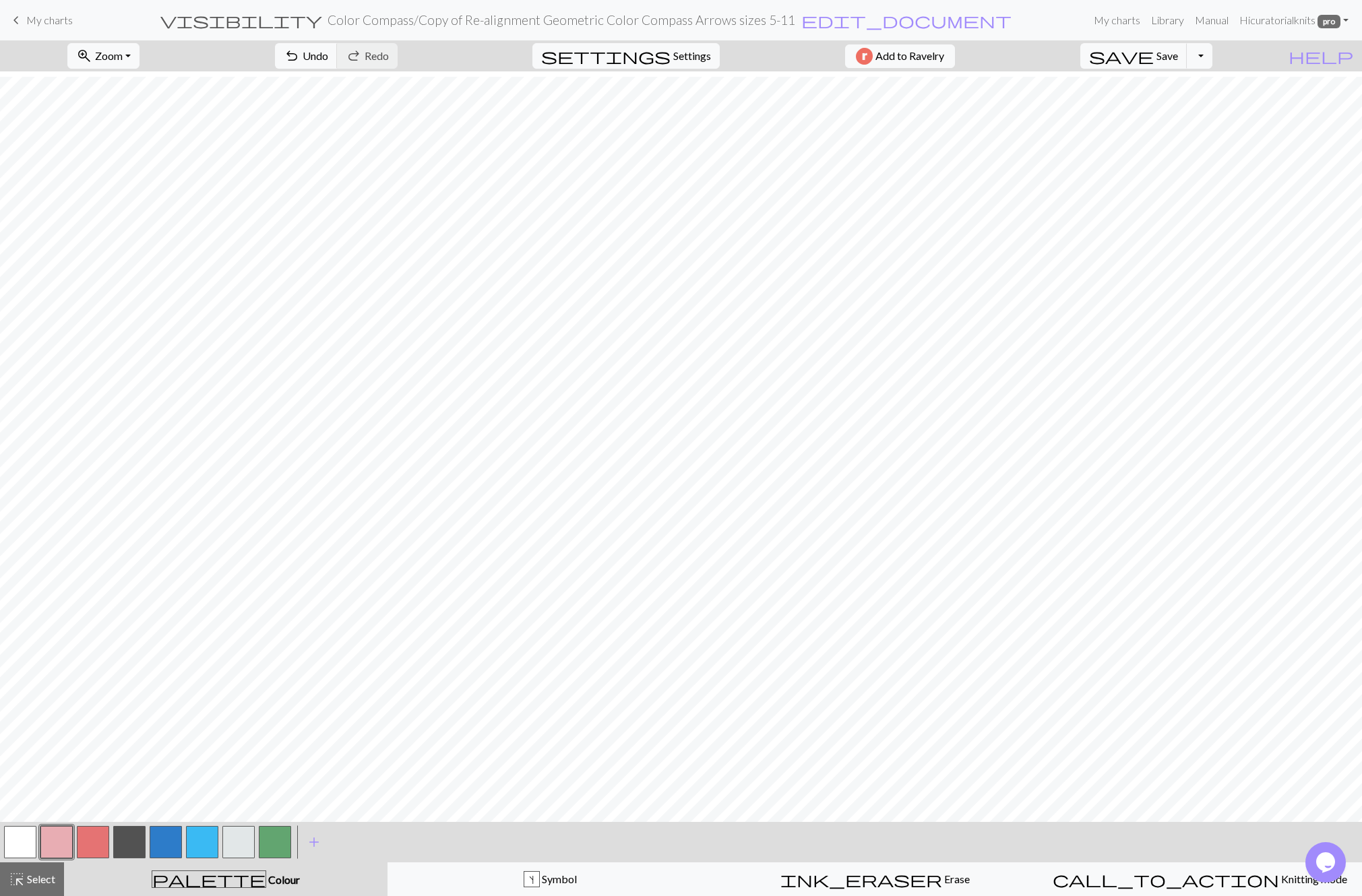
scroll to position [28, 0]
click at [172, 850] on button "button" at bounding box center [166, 842] width 33 height 33
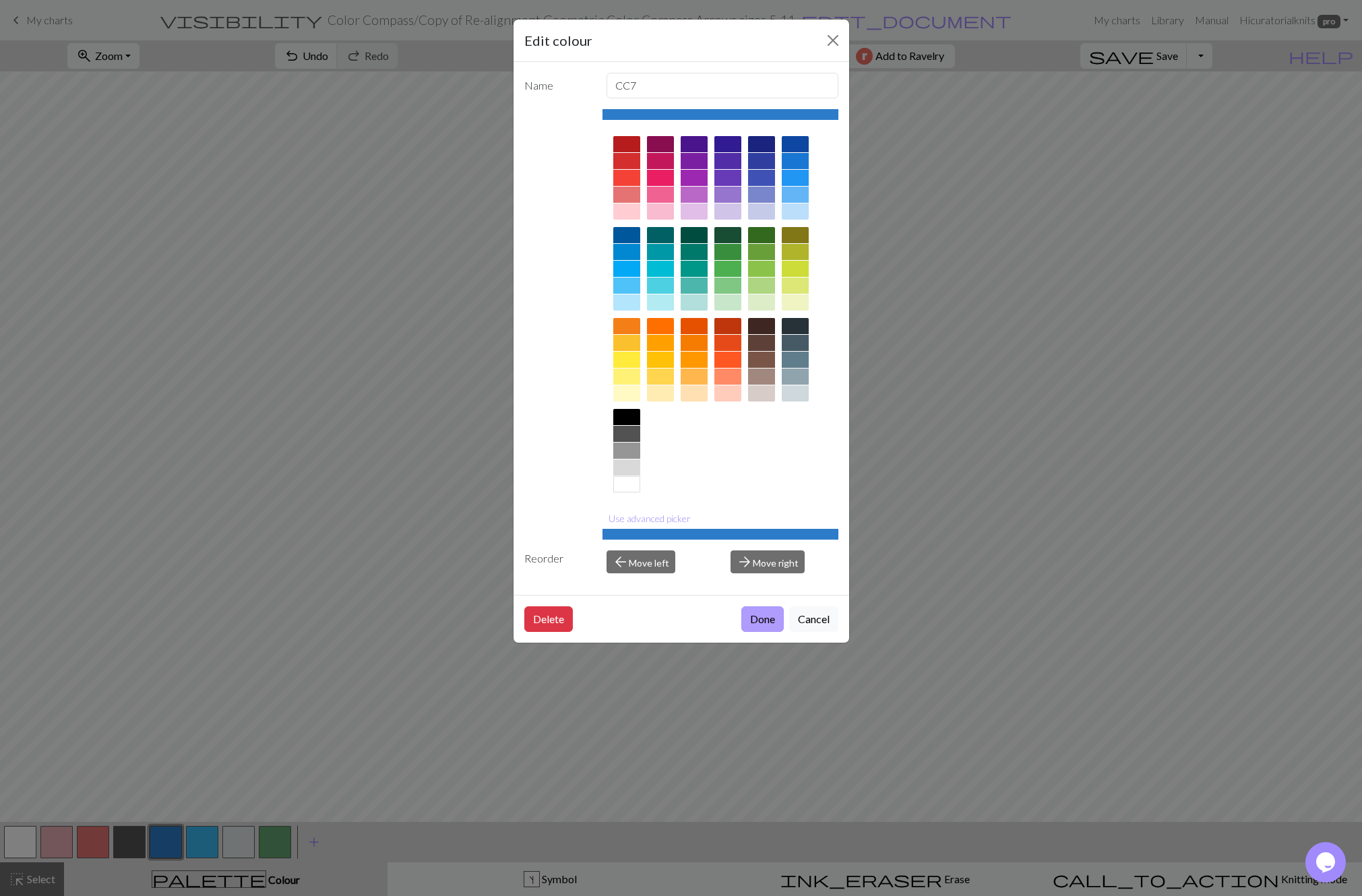
click at [756, 616] on button "Done" at bounding box center [763, 619] width 42 height 25
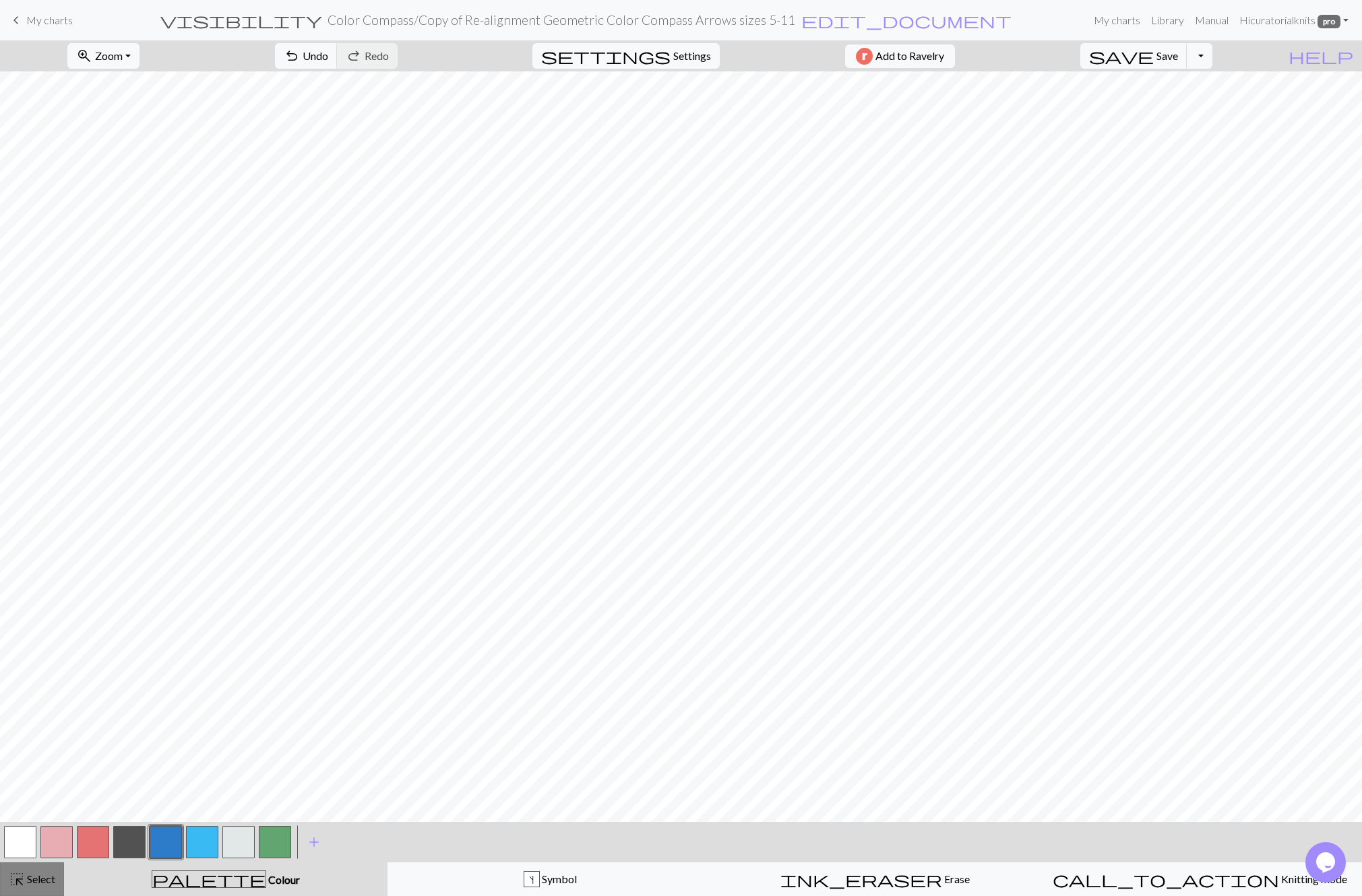
click at [21, 878] on span "highlight_alt" at bounding box center [16, 879] width 16 height 19
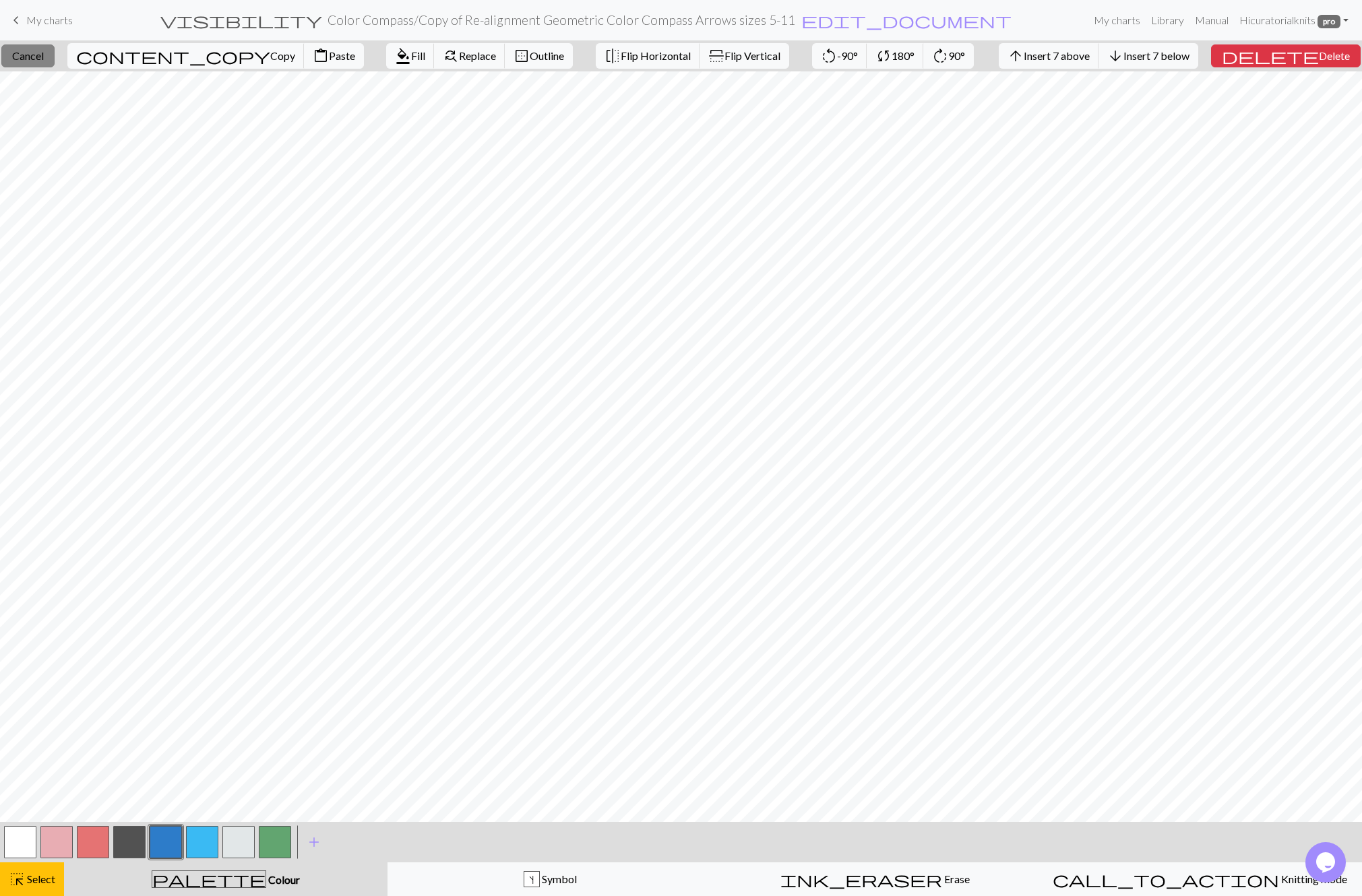
click at [44, 61] on span "Cancel" at bounding box center [28, 56] width 32 height 13
click at [1093, 56] on span "Insert 1 left" at bounding box center [1066, 56] width 53 height 13
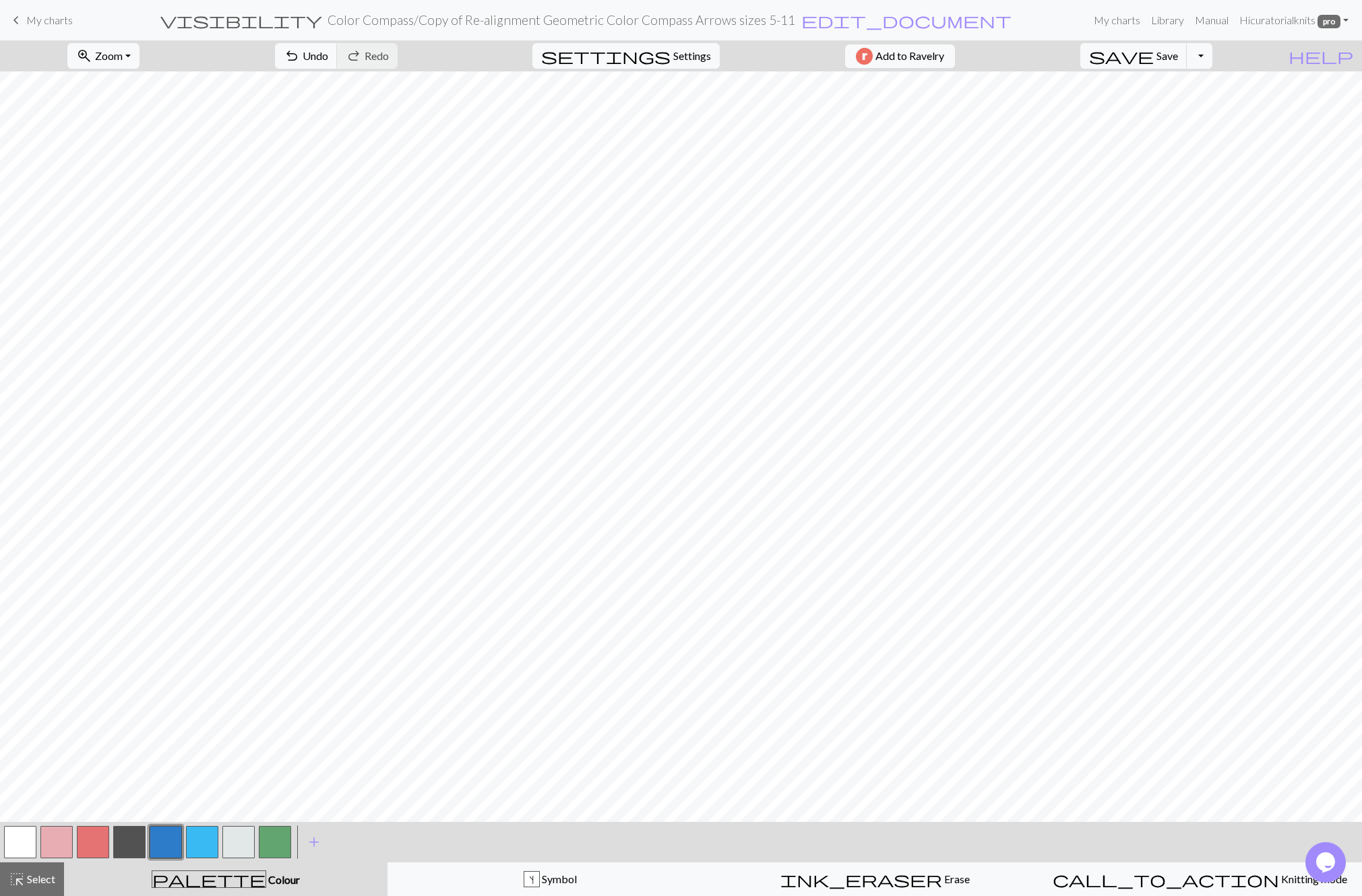
click at [125, 846] on button "button" at bounding box center [129, 842] width 33 height 33
click at [131, 842] on button "button" at bounding box center [129, 842] width 33 height 33
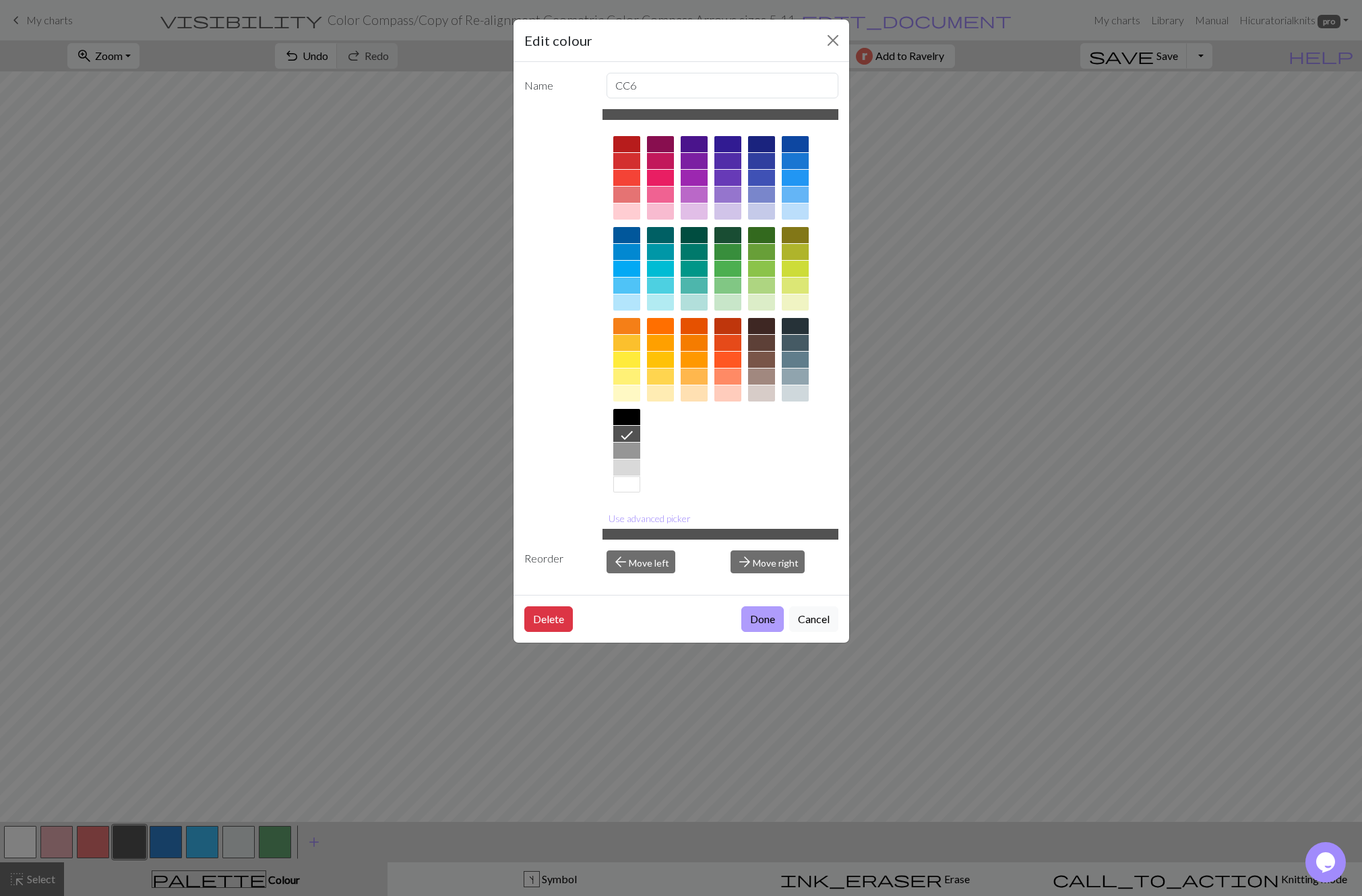
click at [764, 626] on button "Done" at bounding box center [763, 619] width 42 height 25
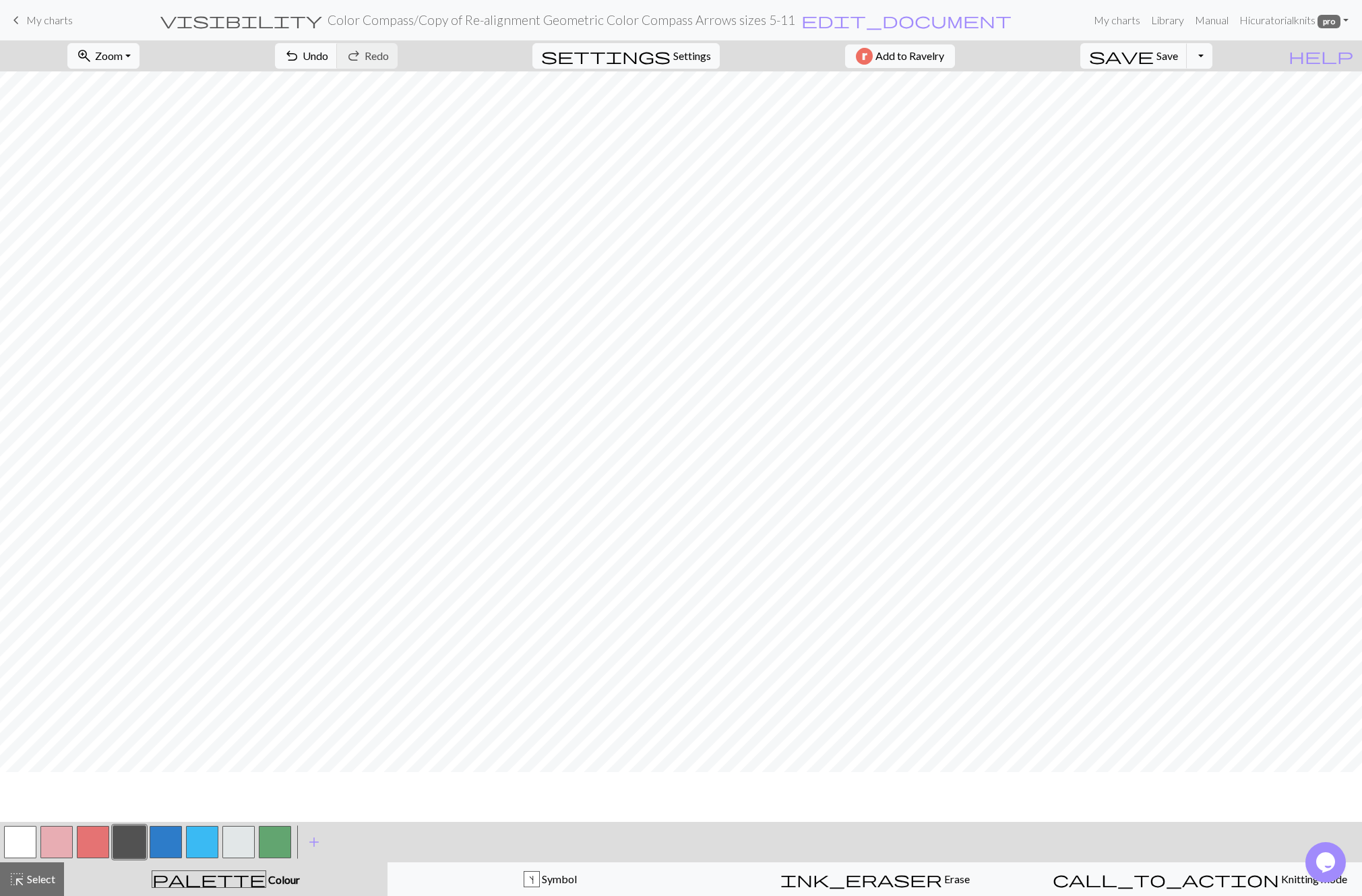
scroll to position [0, 0]
click at [96, 832] on button "button" at bounding box center [93, 842] width 33 height 33
click at [94, 833] on button "button" at bounding box center [93, 842] width 33 height 33
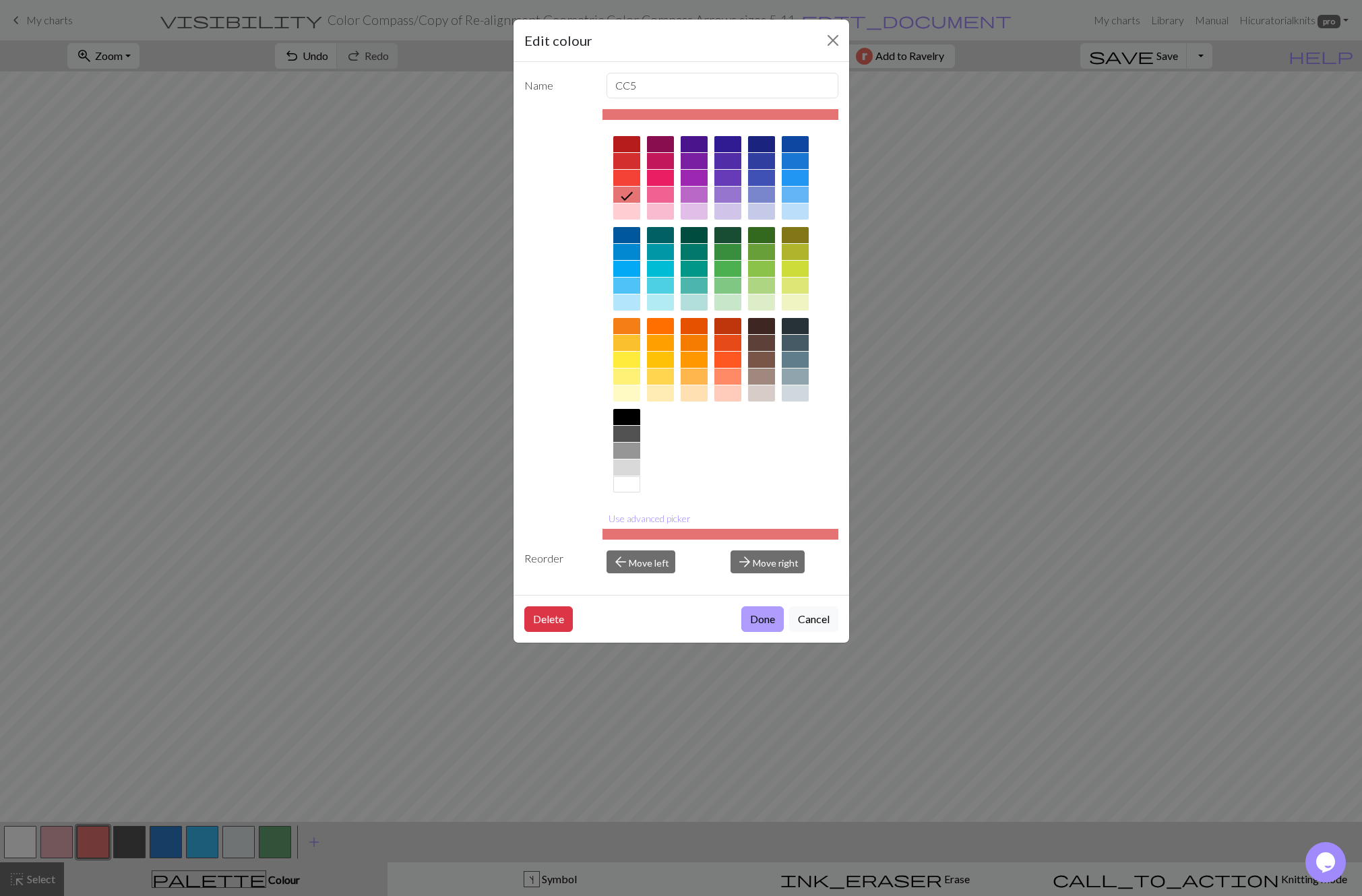
click at [755, 618] on button "Done" at bounding box center [763, 619] width 42 height 25
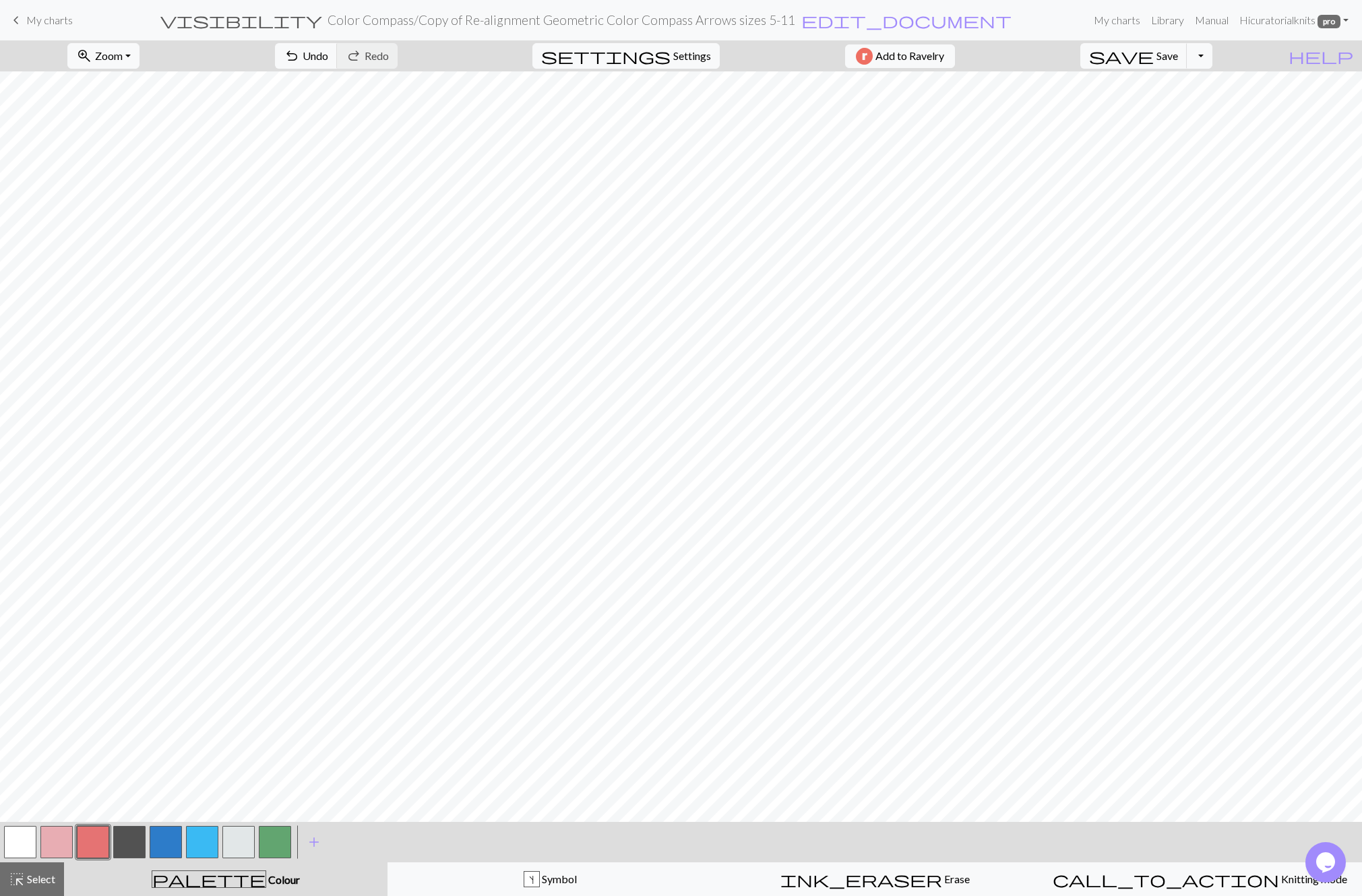
click at [239, 844] on button "button" at bounding box center [239, 842] width 33 height 33
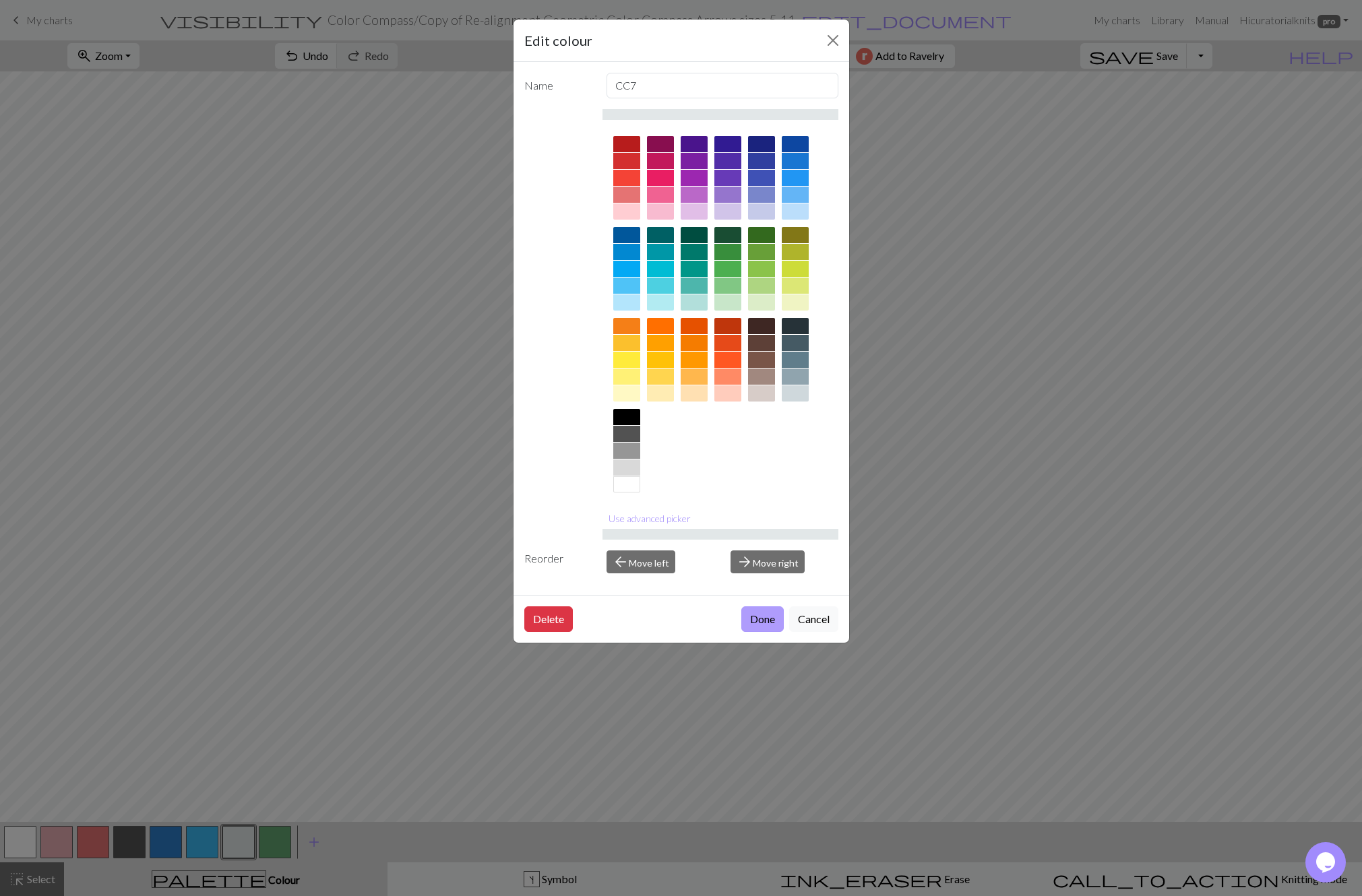
click at [761, 614] on button "Done" at bounding box center [763, 619] width 42 height 25
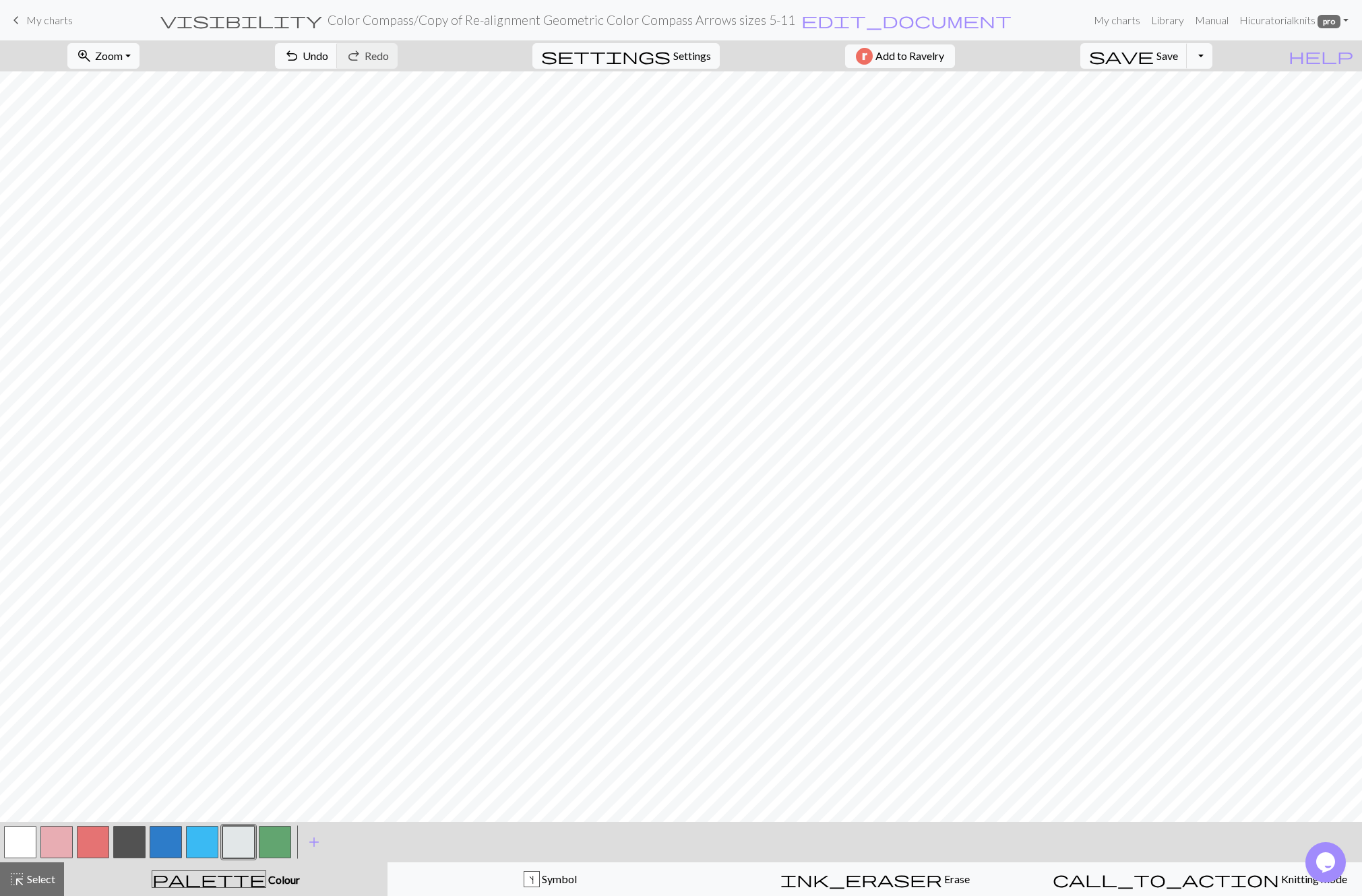
click at [131, 847] on button "button" at bounding box center [129, 842] width 33 height 33
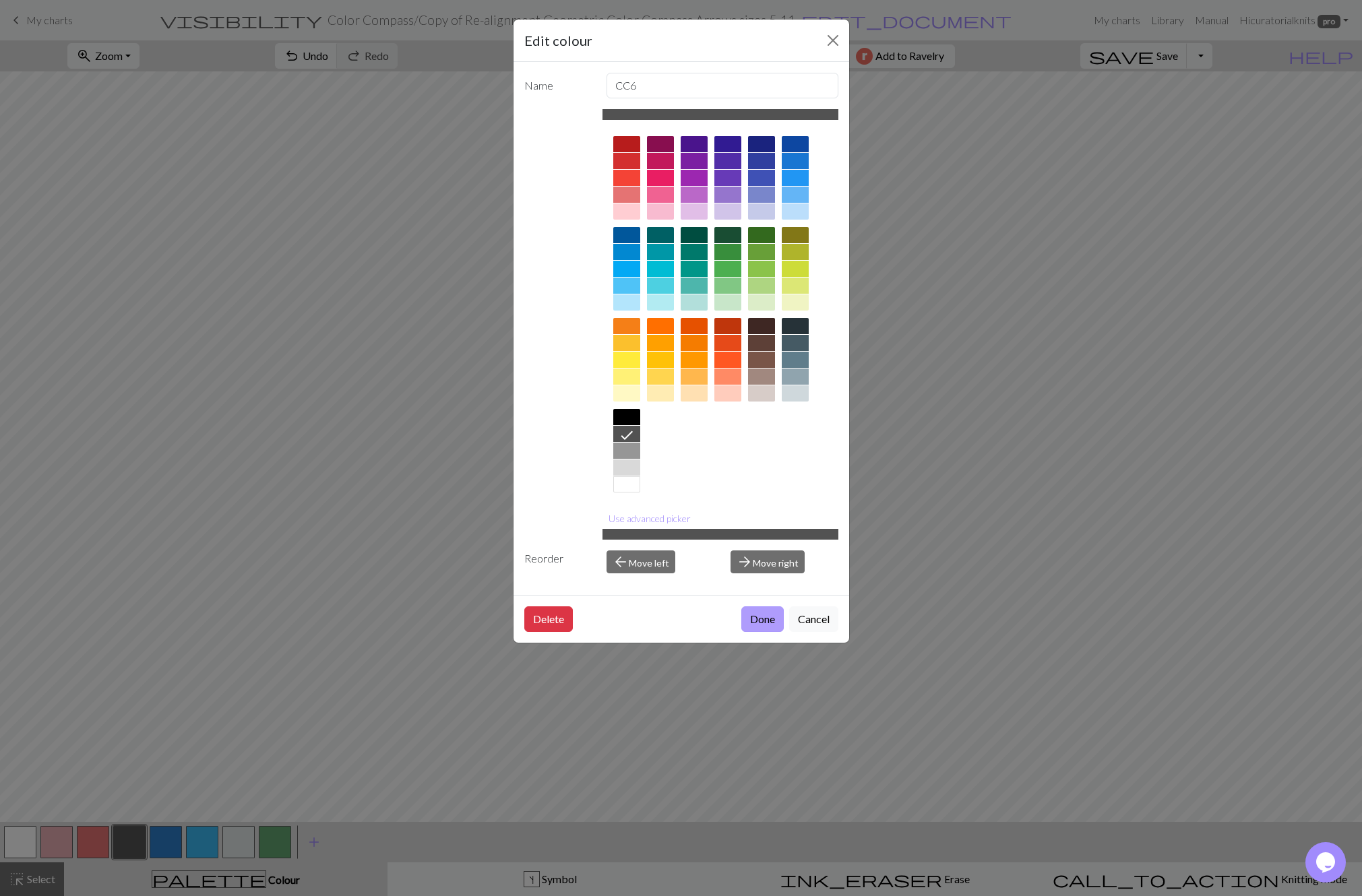
click at [759, 620] on button "Done" at bounding box center [763, 619] width 42 height 25
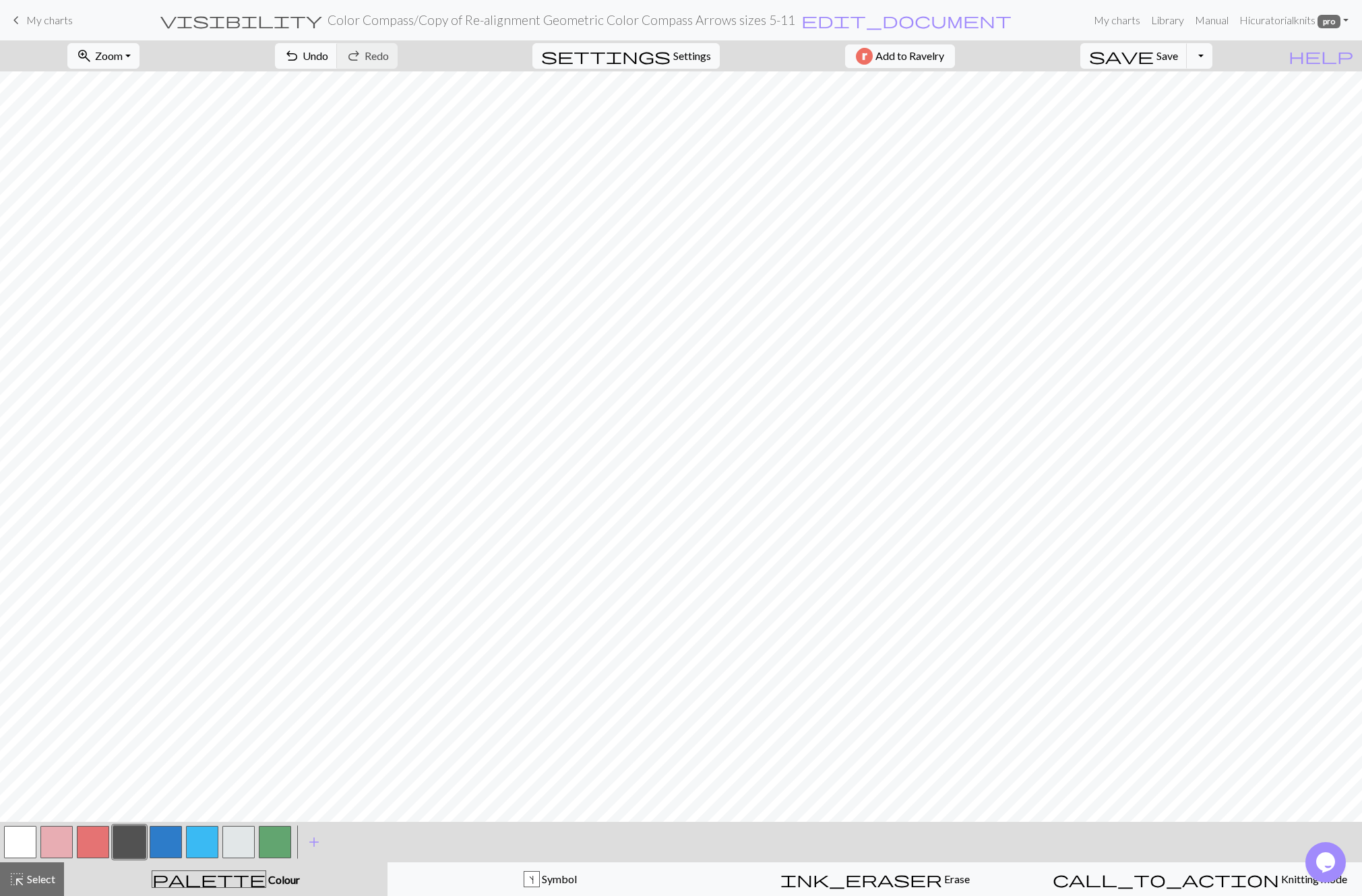
click at [165, 845] on button "button" at bounding box center [166, 842] width 33 height 33
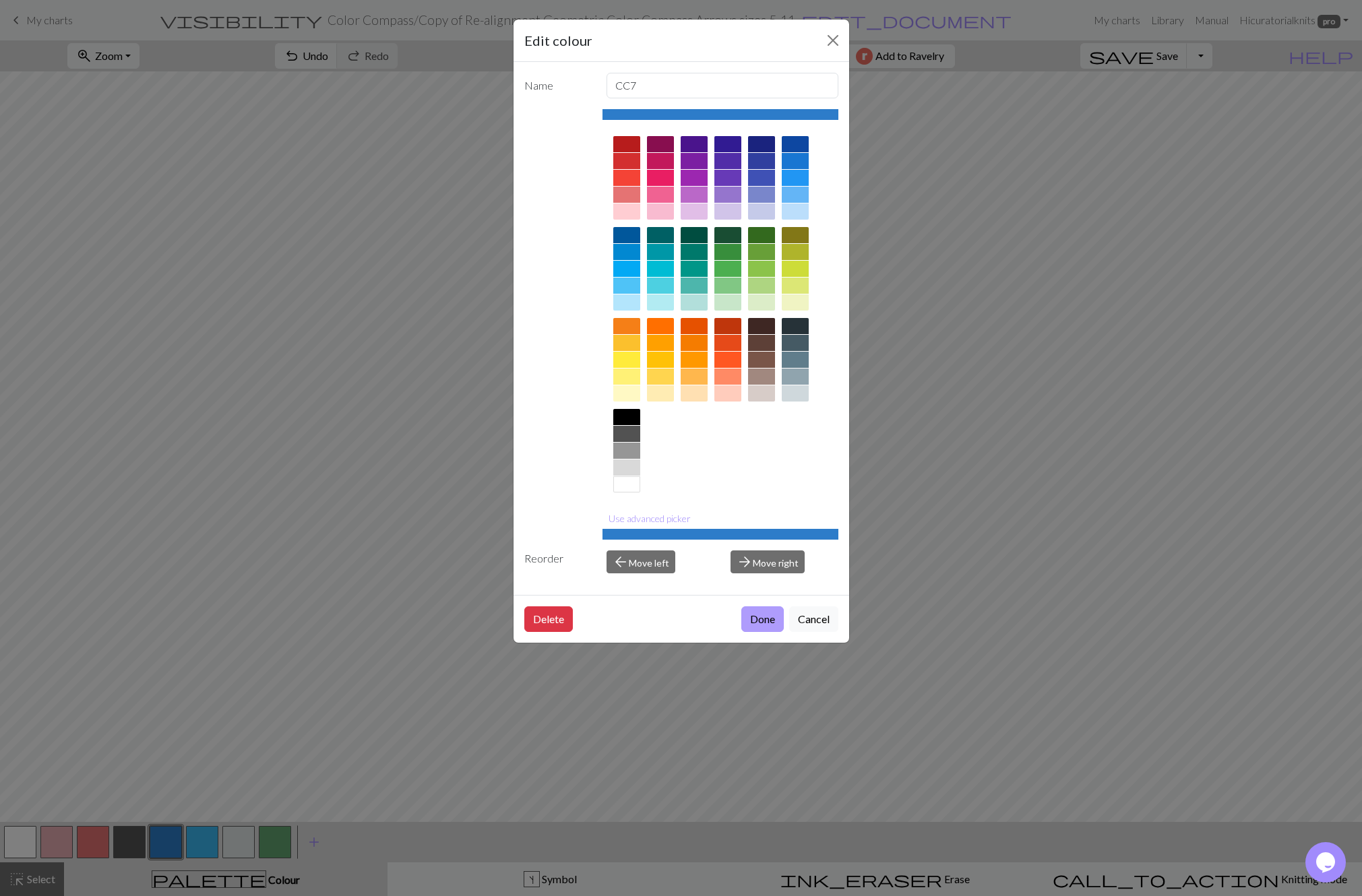
click at [755, 625] on button "Done" at bounding box center [763, 619] width 42 height 25
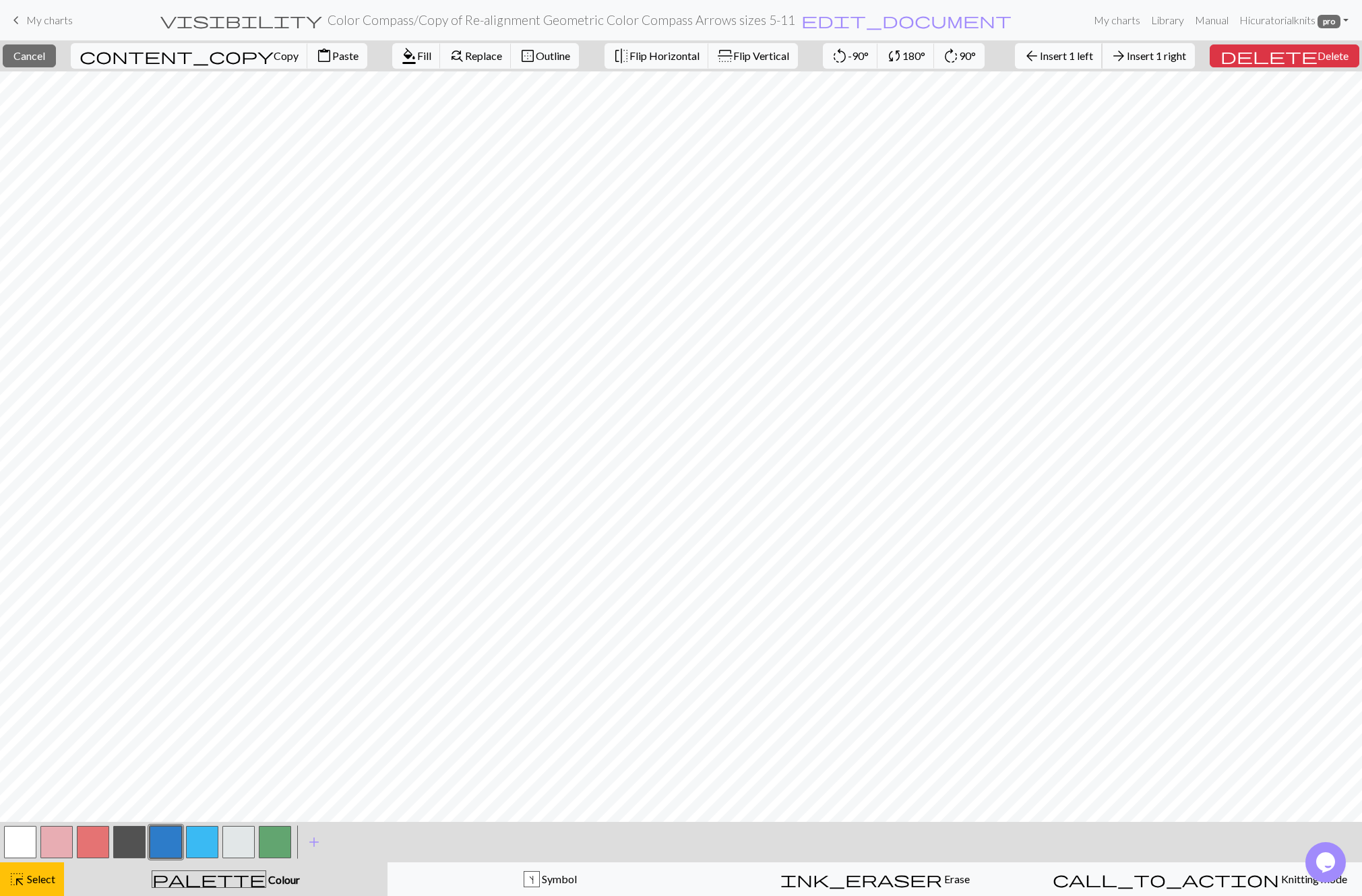
click at [1093, 56] on span "Insert 1 left" at bounding box center [1066, 56] width 53 height 13
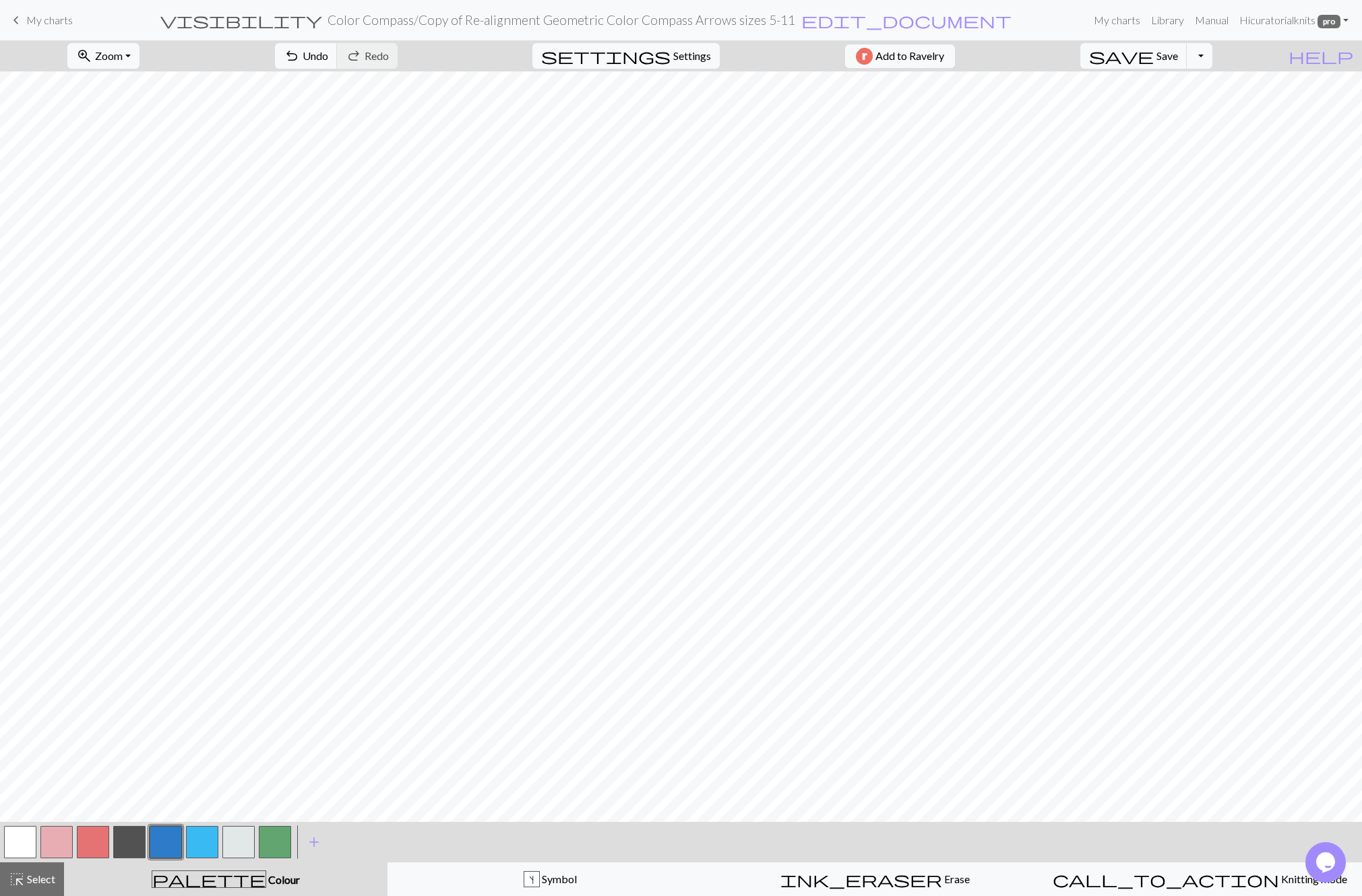
drag, startPoint x: 51, startPoint y: 880, endPoint x: 141, endPoint y: 843, distance: 97.3
click at [51, 880] on span "Select" at bounding box center [40, 879] width 30 height 13
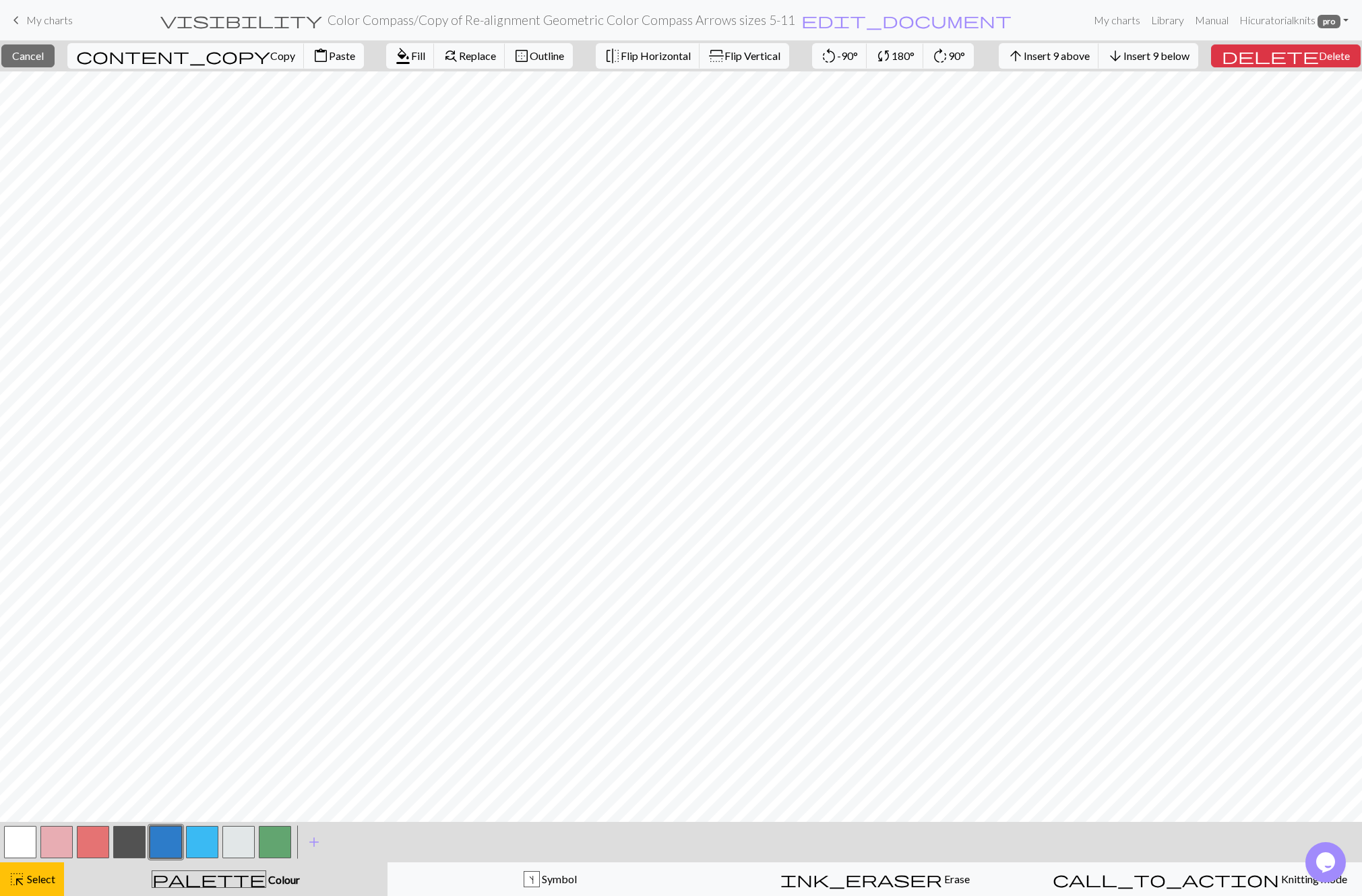
click at [329, 55] on span "Paste" at bounding box center [341, 56] width 26 height 13
click at [36, 869] on button "highlight_alt Select Select" at bounding box center [32, 880] width 64 height 34
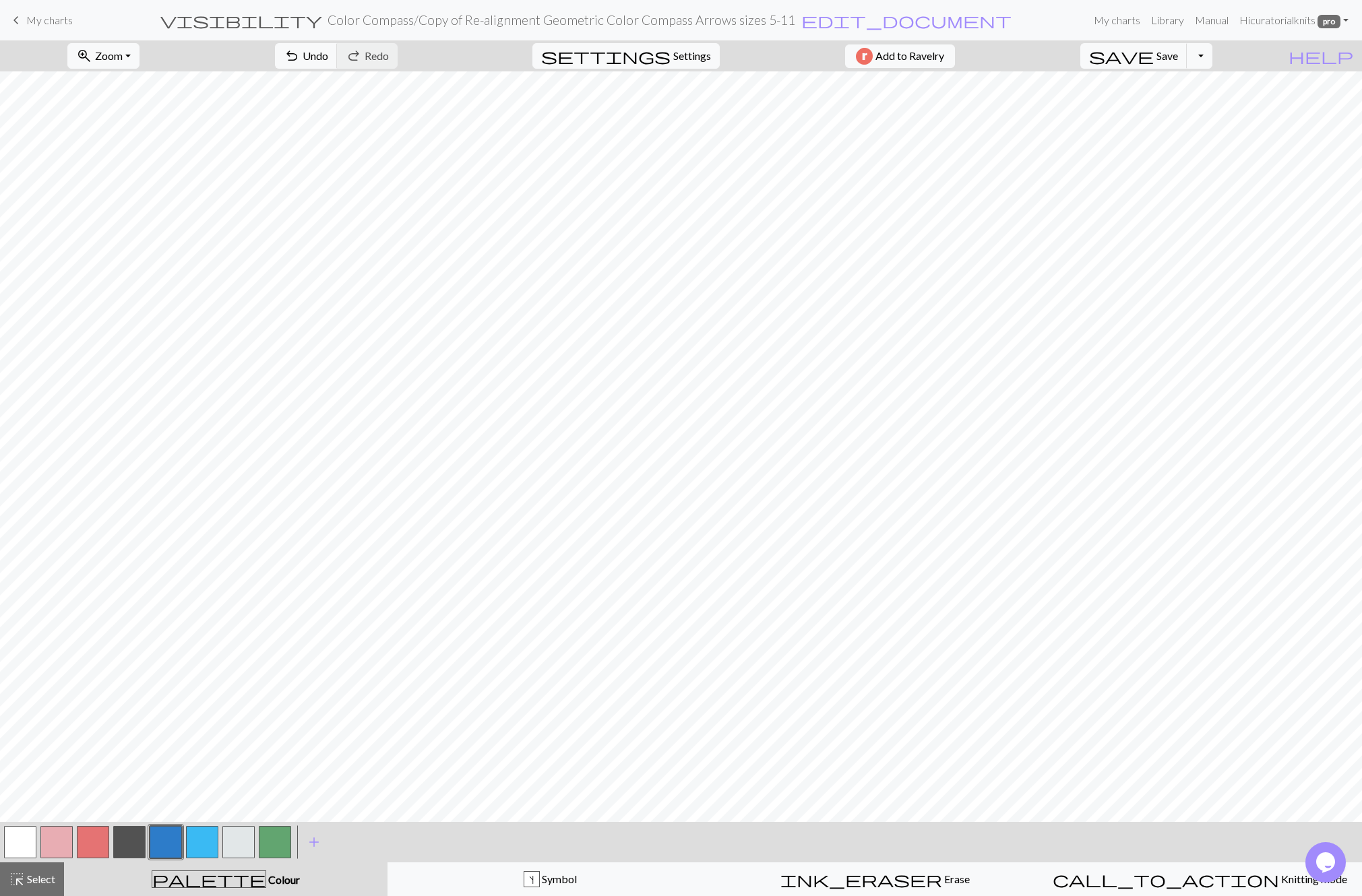
click at [126, 837] on button "button" at bounding box center [129, 842] width 33 height 33
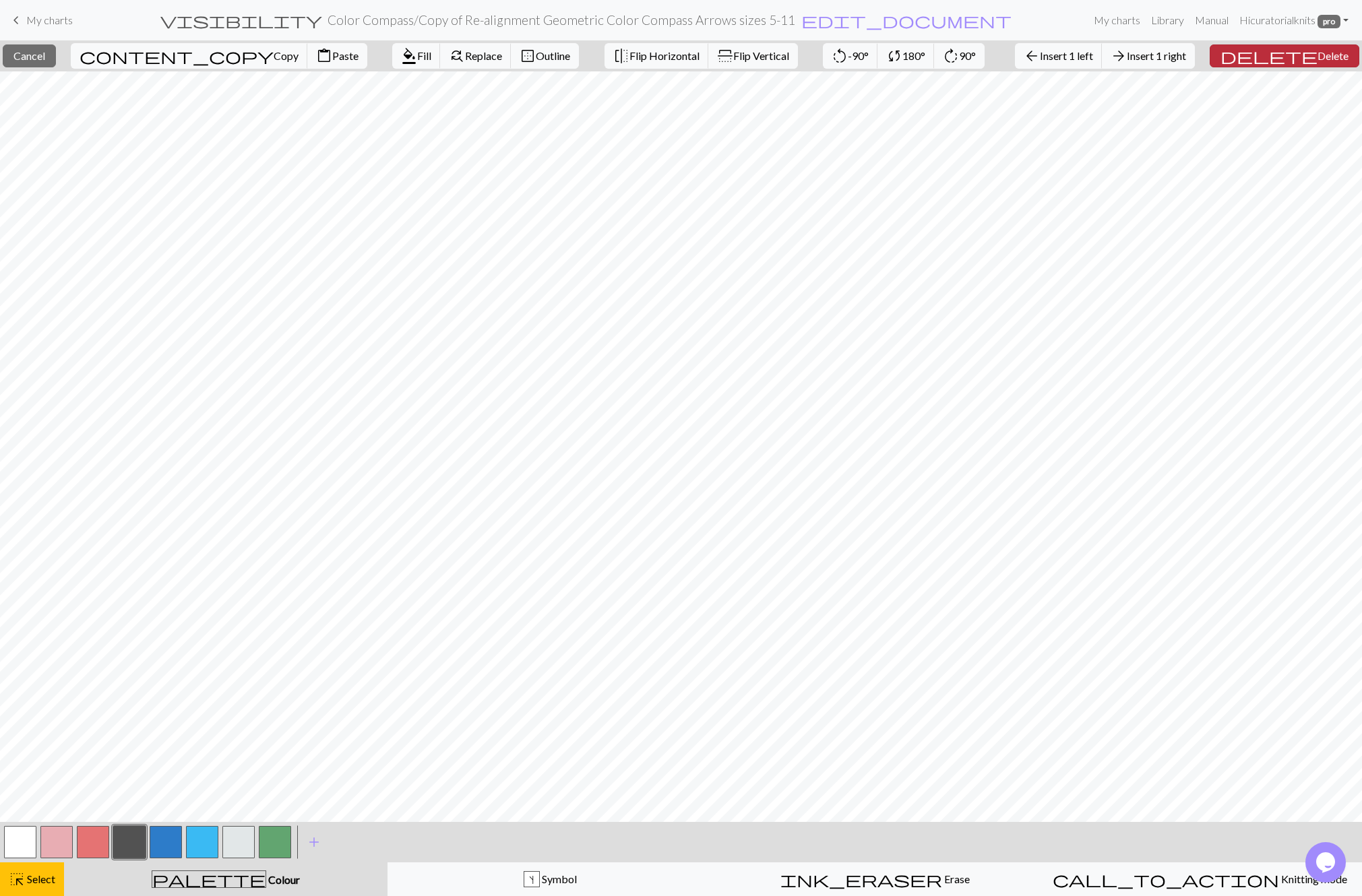
click at [1329, 54] on span "Delete" at bounding box center [1333, 56] width 31 height 13
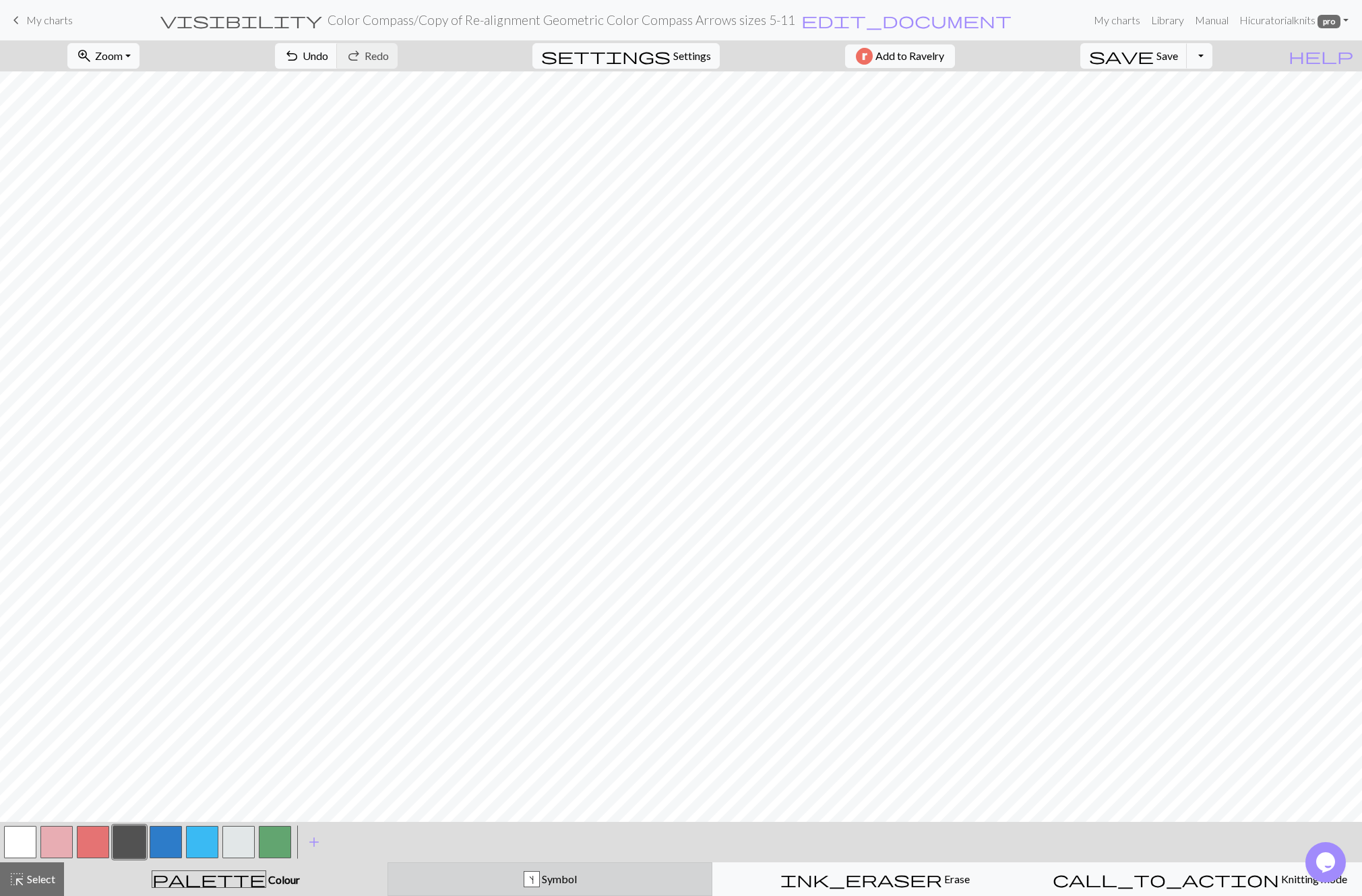
click at [548, 885] on span "Symbol" at bounding box center [558, 879] width 37 height 13
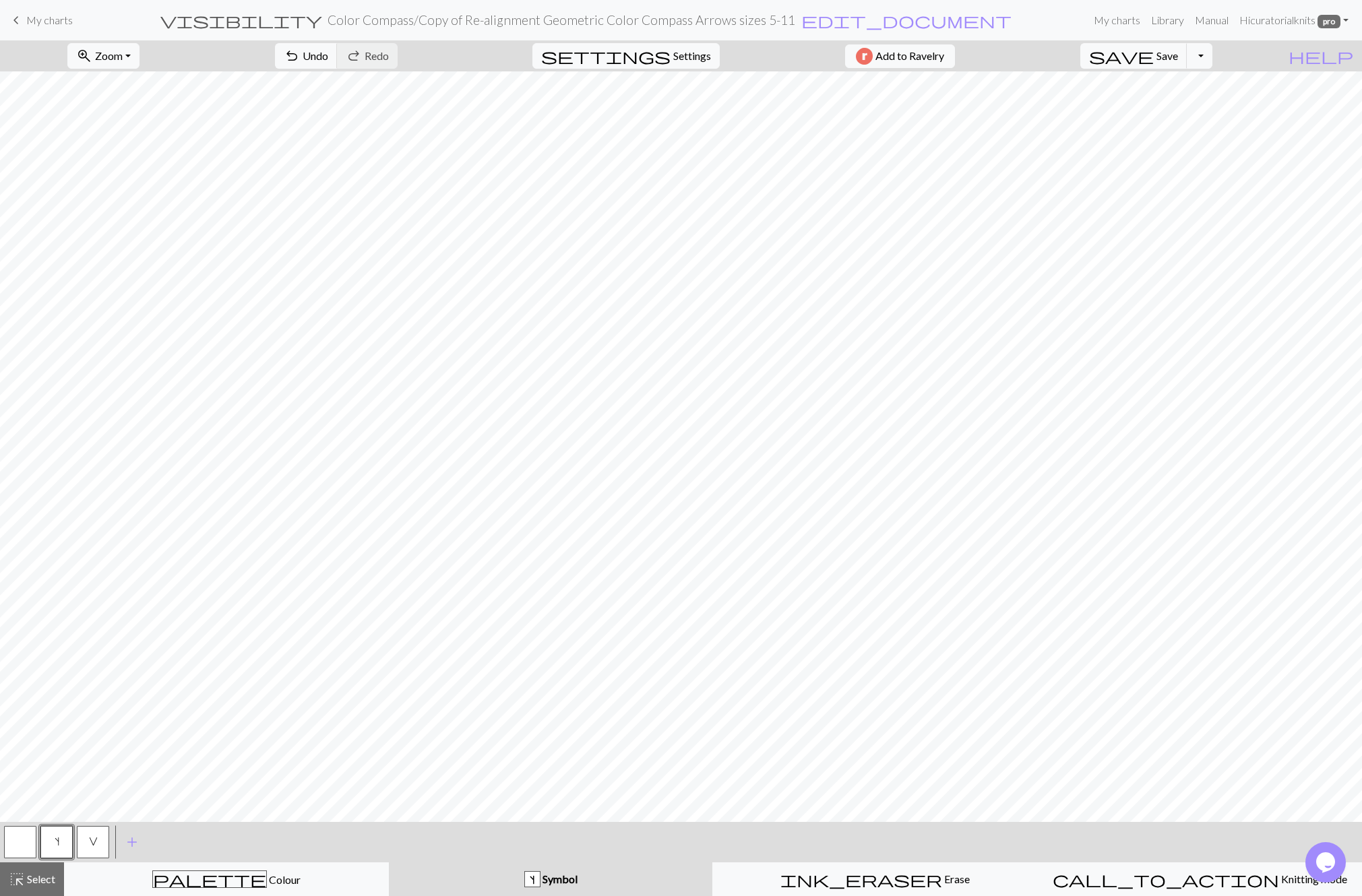
click at [55, 837] on span "s" at bounding box center [57, 841] width 5 height 11
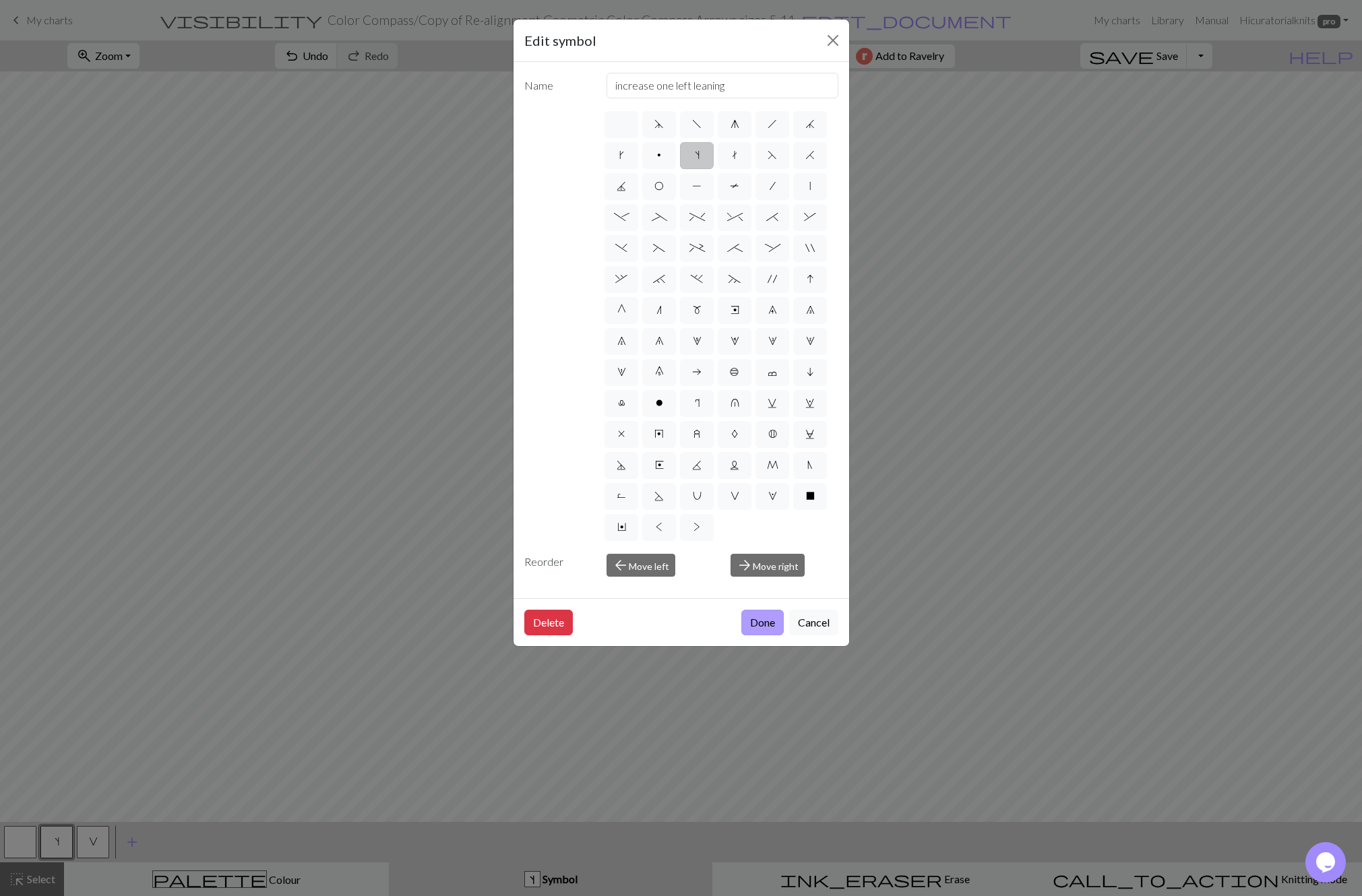
click at [756, 620] on button "Done" at bounding box center [763, 623] width 42 height 25
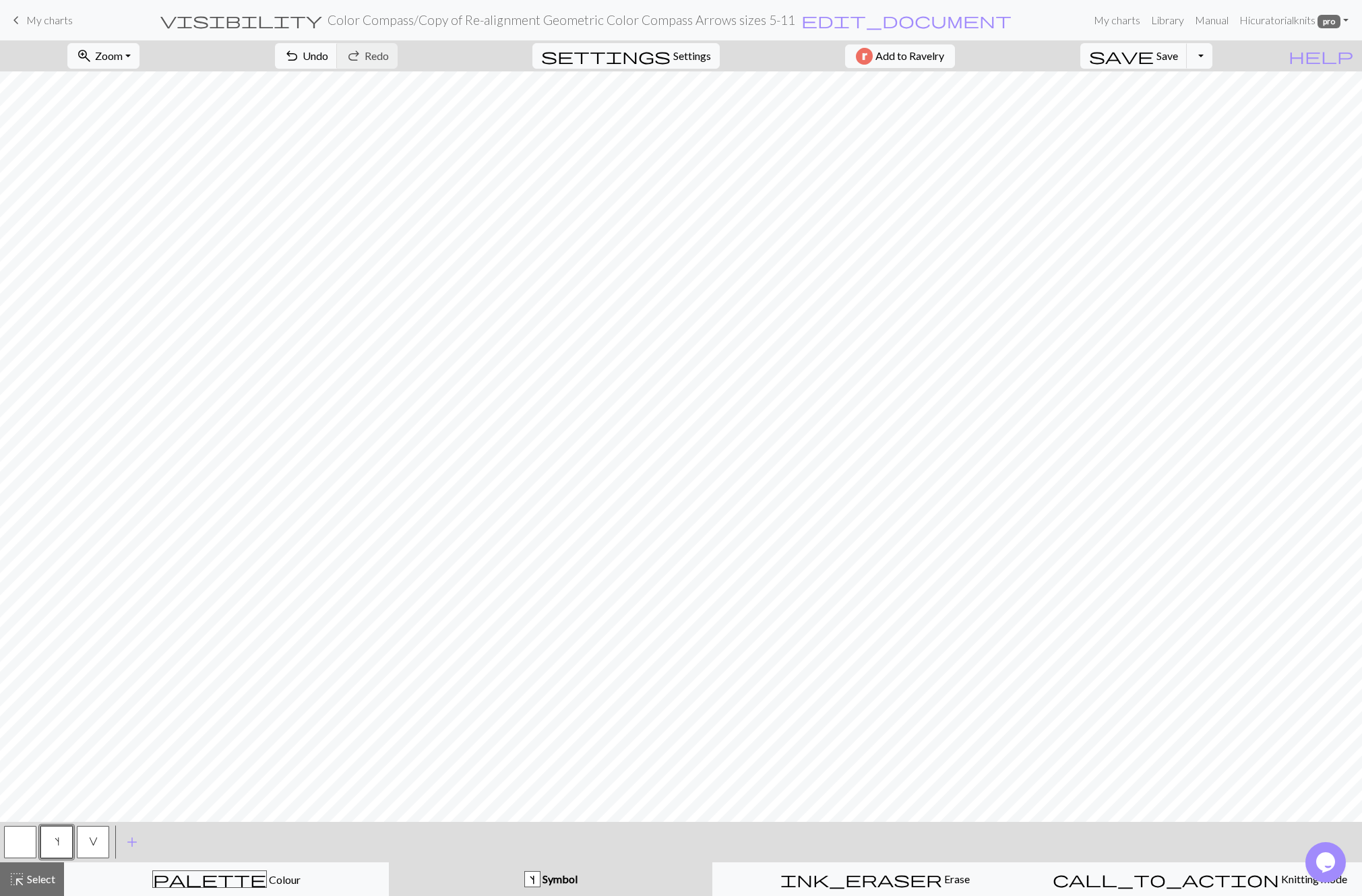
click at [88, 848] on button "V" at bounding box center [93, 842] width 33 height 33
click at [90, 847] on span "V" at bounding box center [93, 841] width 8 height 11
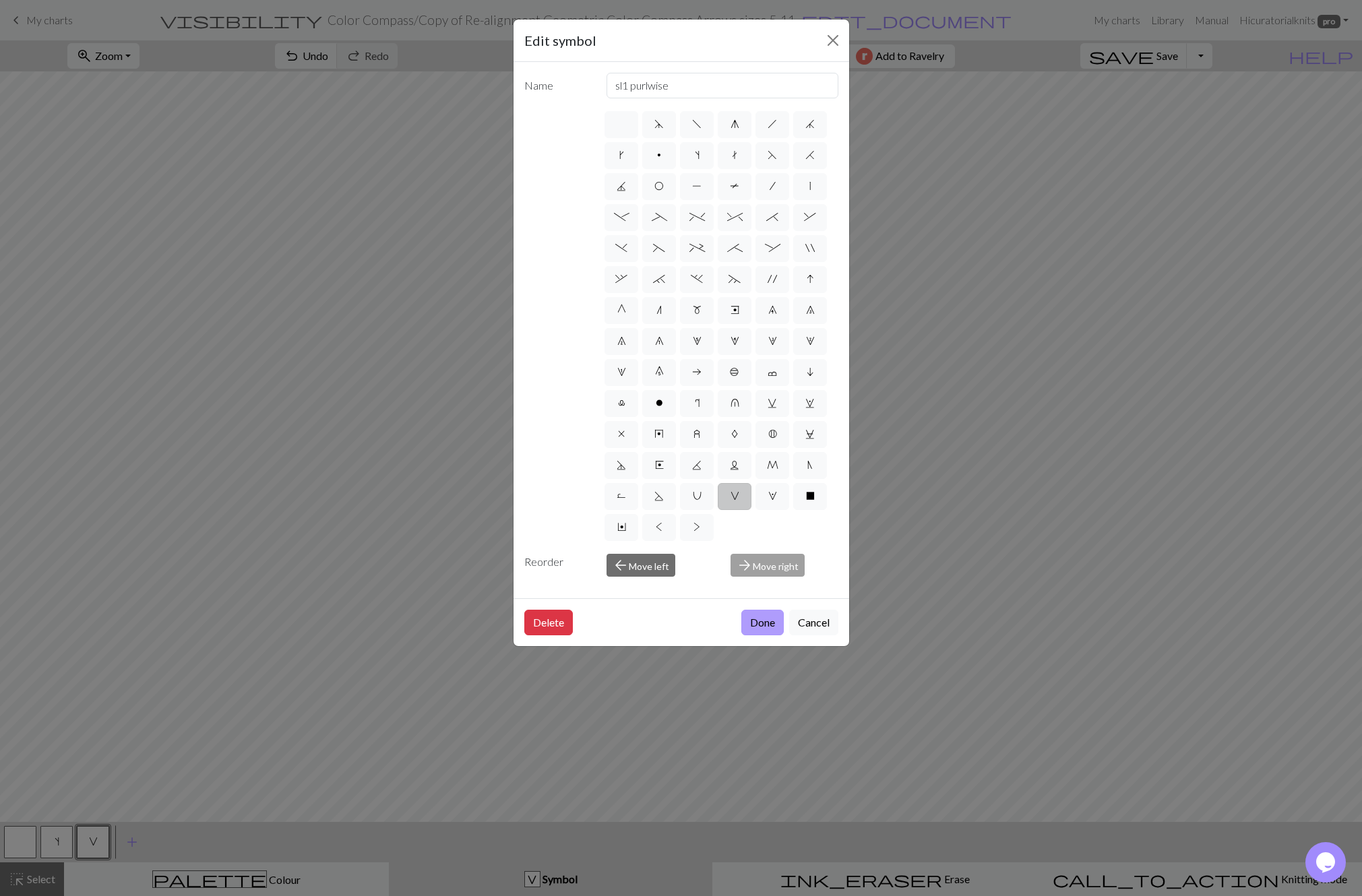
click at [767, 623] on button "Done" at bounding box center [763, 623] width 42 height 25
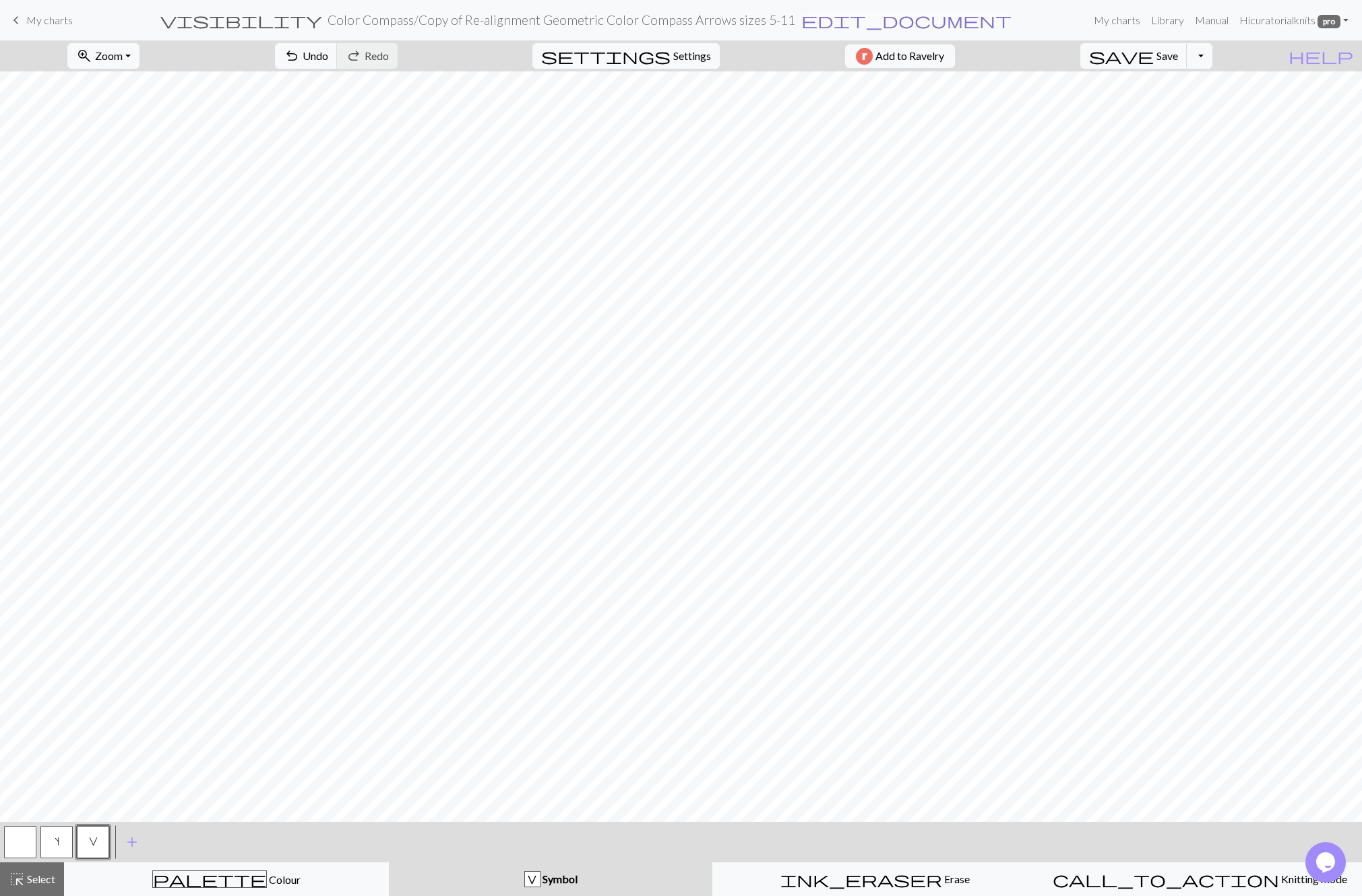
click at [832, 21] on span "edit_document" at bounding box center [906, 20] width 210 height 19
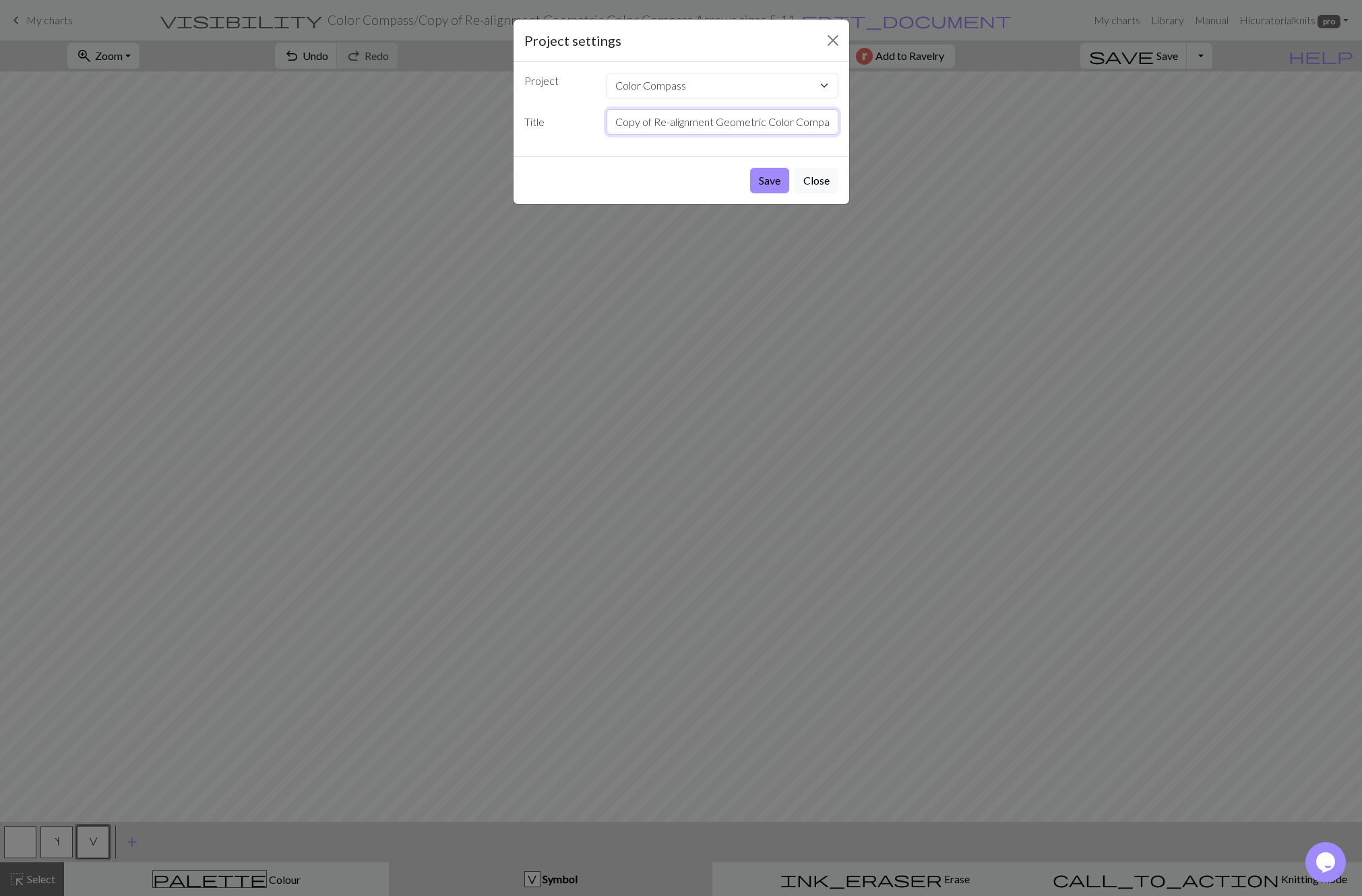
drag, startPoint x: 616, startPoint y: 124, endPoint x: 770, endPoint y: 124, distance: 154.0
click at [770, 124] on input "Copy of Re-alignment Geometric Color Compass Arrows sizes 5-11" at bounding box center [722, 122] width 232 height 25
click at [773, 122] on input "Color Compass Arrows sizes 5-11" at bounding box center [722, 122] width 232 height 25
type input "Color Compass Arrows sizes 5-8"
click at [777, 181] on button "Save" at bounding box center [769, 180] width 39 height 25
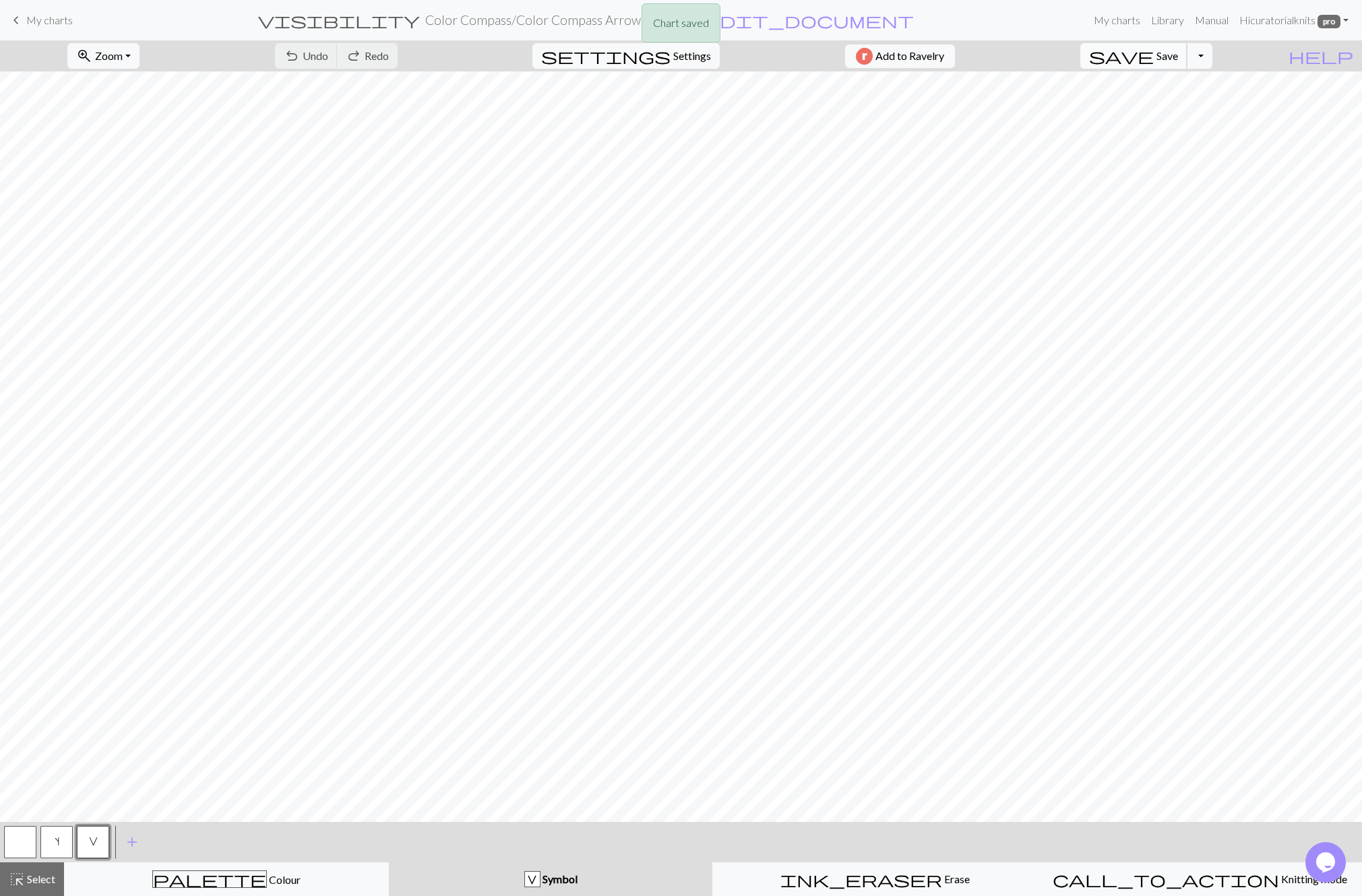
click at [1178, 55] on span "Save" at bounding box center [1167, 56] width 22 height 13
click at [1212, 57] on button "Toggle Dropdown" at bounding box center [1199, 56] width 25 height 25
click at [1199, 103] on button "save_alt Download" at bounding box center [1100, 107] width 223 height 22
click at [656, 45] on button "Download" at bounding box center [649, 44] width 65 height 25
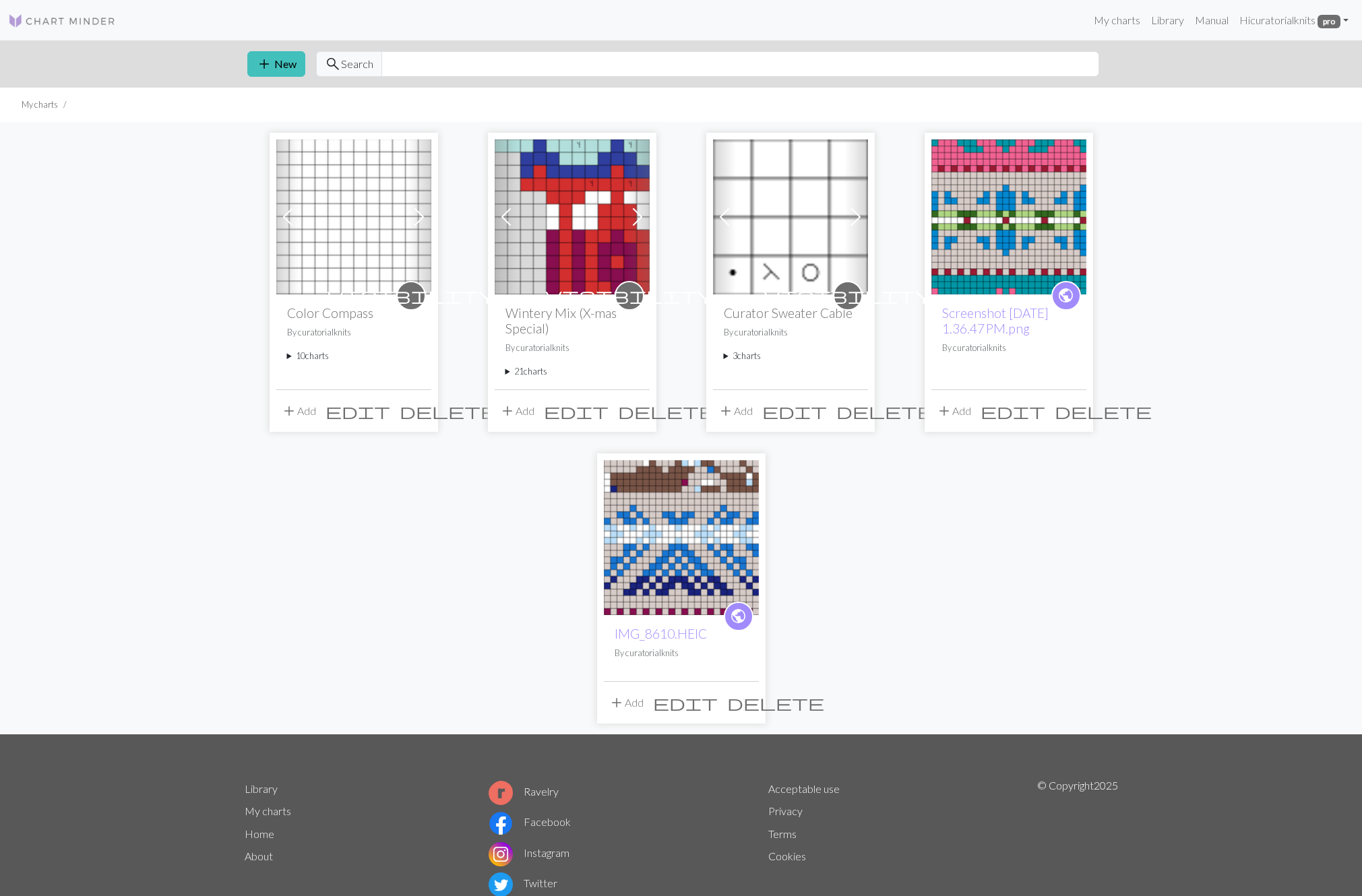
click at [309, 355] on summary "10 charts" at bounding box center [353, 356] width 134 height 13
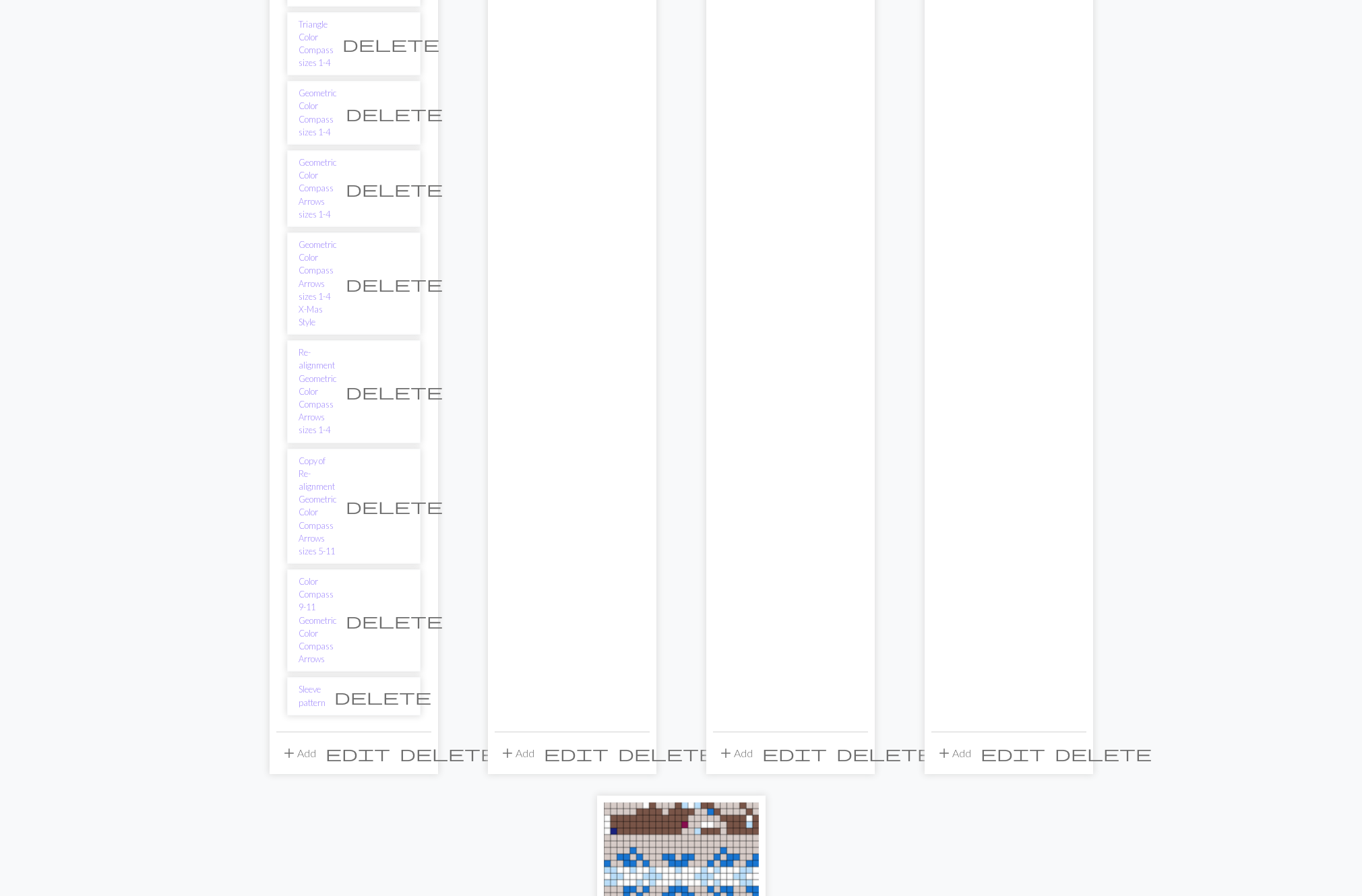
scroll to position [460, 0]
click at [317, 572] on link "Color Compass 9-11 Geometric Color Compass Arrows" at bounding box center [317, 617] width 38 height 90
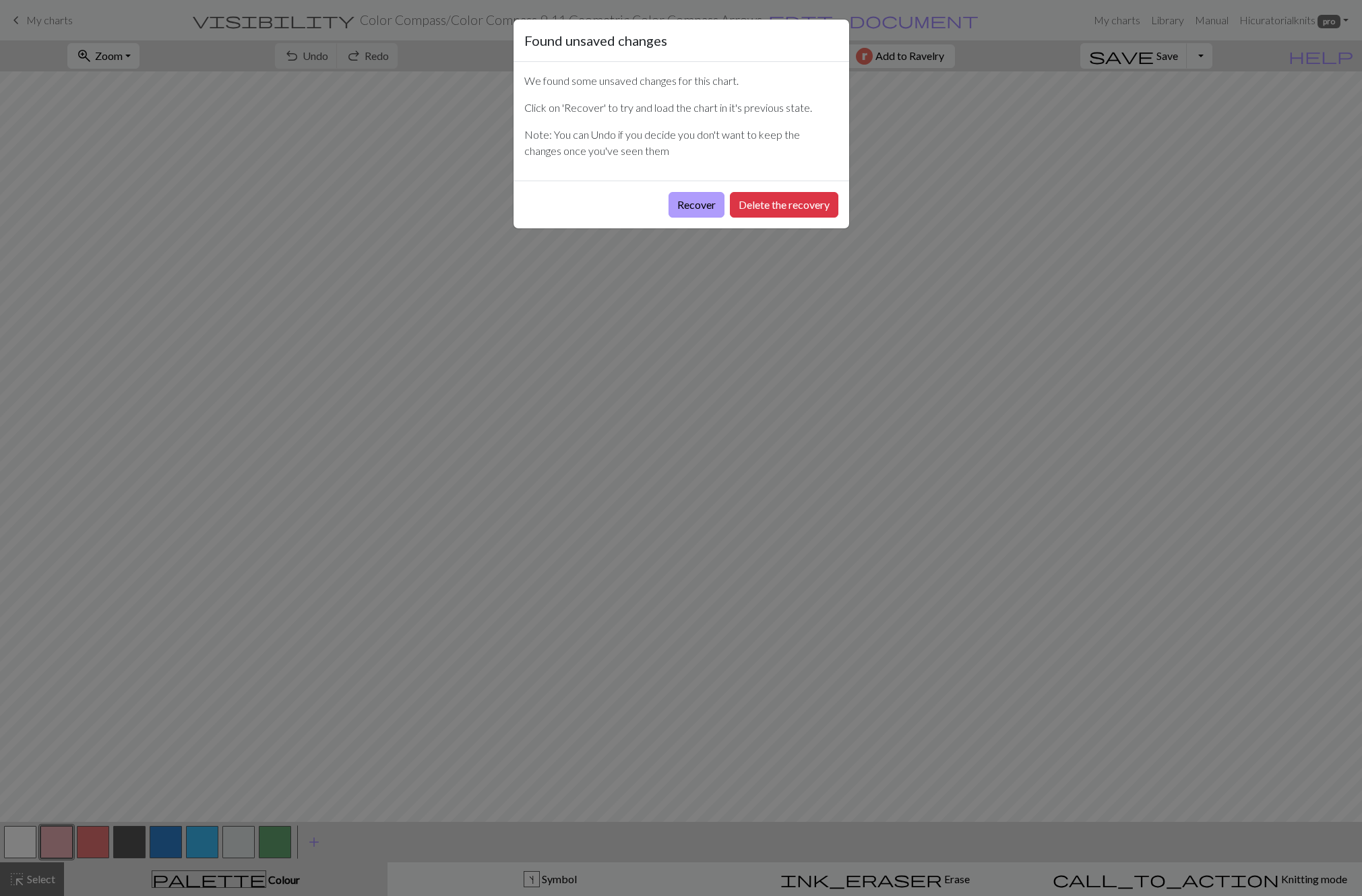
click at [708, 202] on button "Recover" at bounding box center [696, 205] width 56 height 25
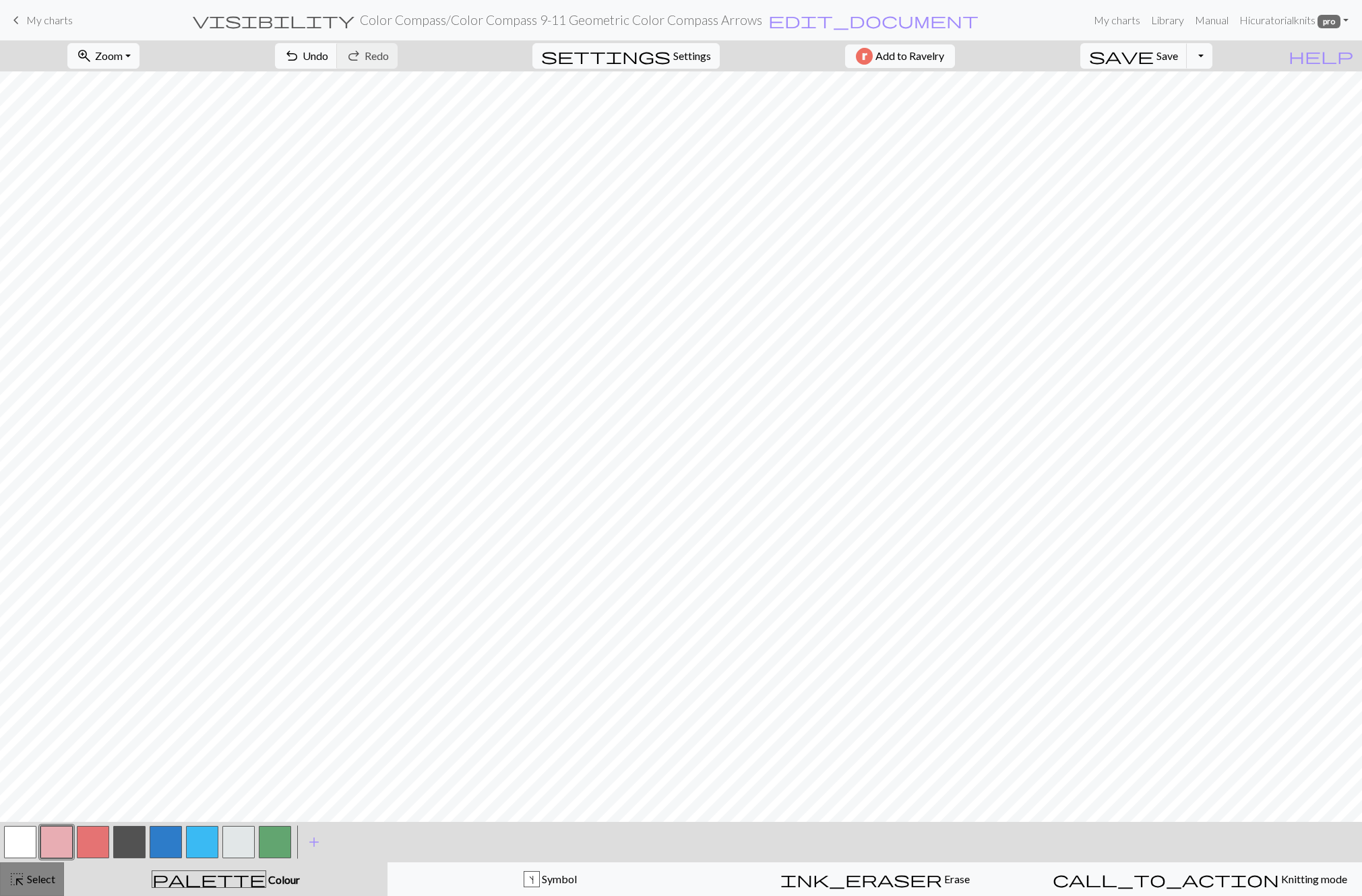
click at [18, 887] on span "highlight_alt" at bounding box center [16, 879] width 16 height 19
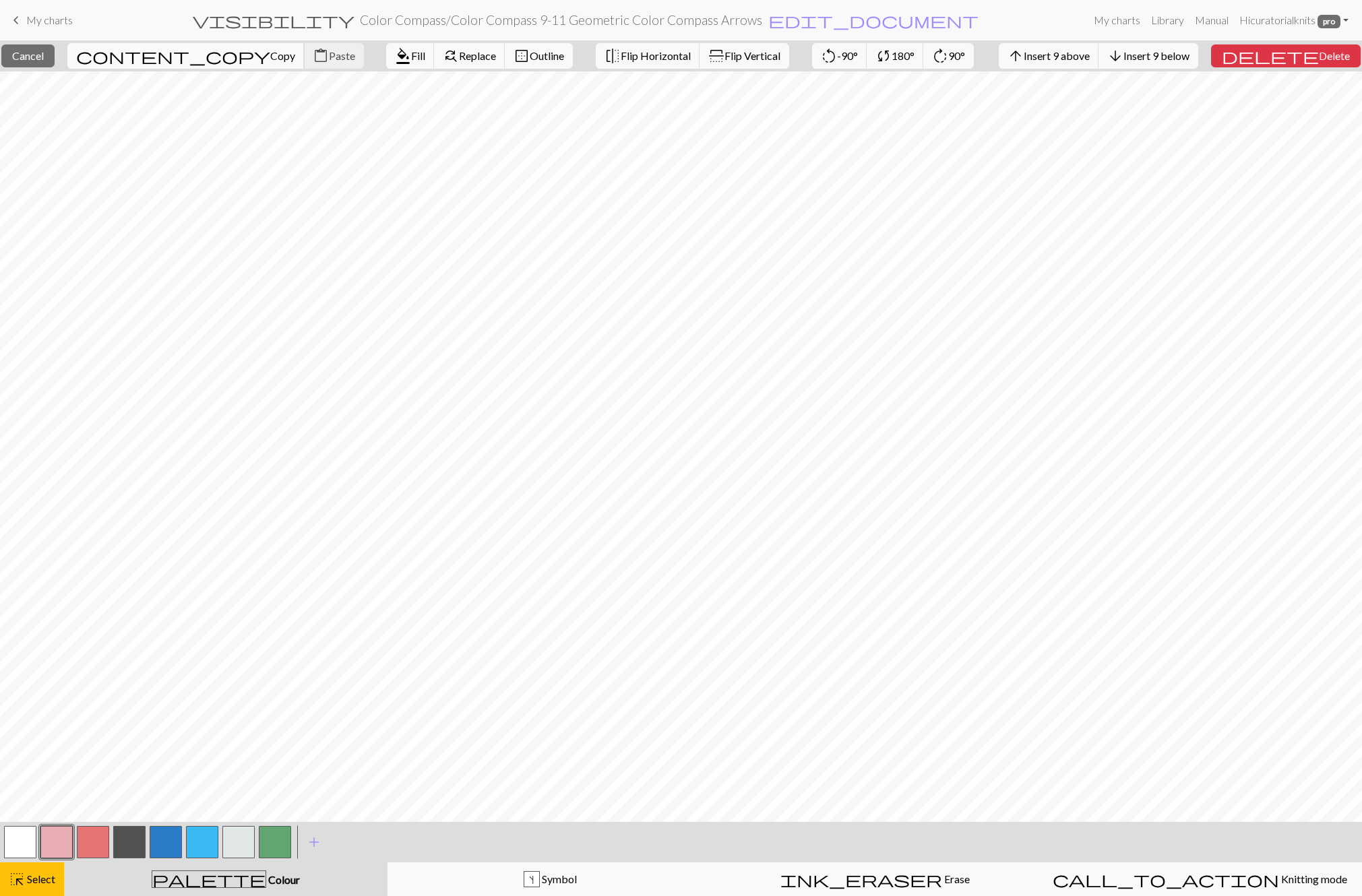
click at [270, 56] on span "Copy" at bounding box center [282, 56] width 25 height 13
click at [124, 55] on span "content_copy" at bounding box center [173, 56] width 194 height 19
click at [270, 54] on span "Copy" at bounding box center [282, 56] width 25 height 13
click at [38, 871] on button "highlight_alt Select Select" at bounding box center [32, 880] width 64 height 34
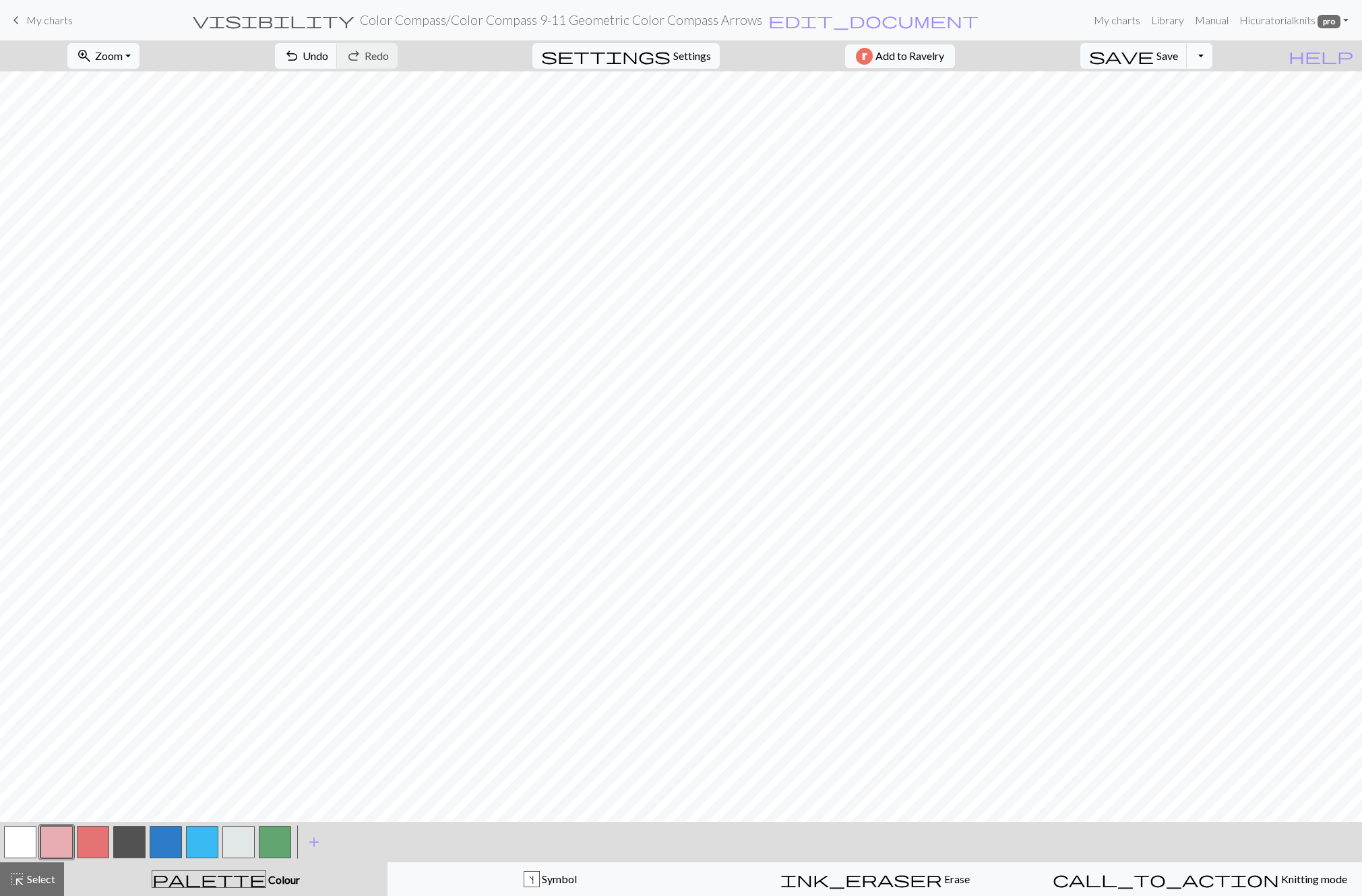
click at [1212, 52] on button "Toggle Dropdown" at bounding box center [1199, 56] width 25 height 25
click at [1211, 104] on button "save_alt Download" at bounding box center [1100, 107] width 223 height 22
click at [630, 40] on button "Download" at bounding box center [649, 44] width 65 height 25
